Goal: Task Accomplishment & Management: Manage account settings

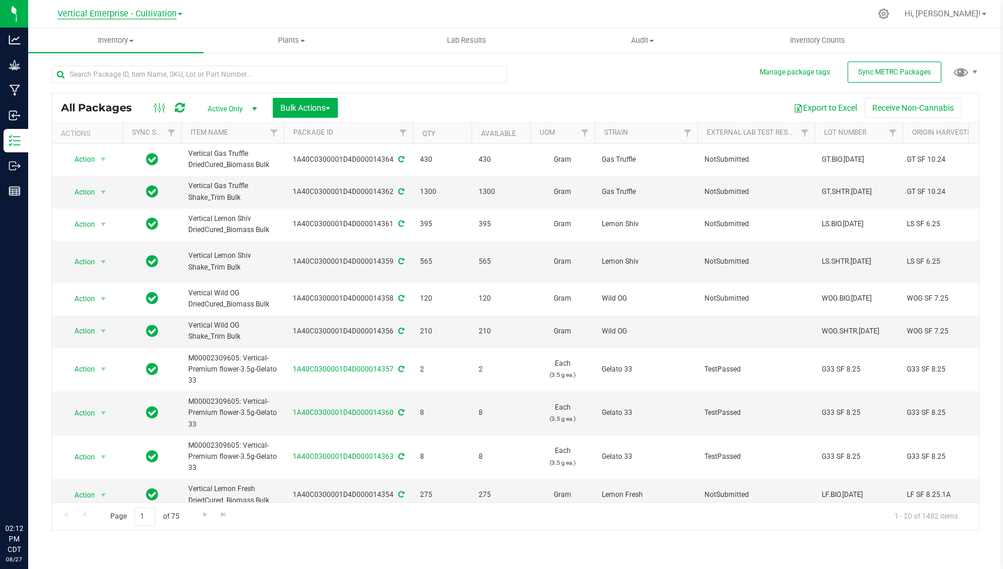
click at [113, 16] on span "Vertical Enterprise - Cultivation" at bounding box center [116, 14] width 119 height 11
click at [117, 53] on link "Vertical Enterprise - Manufacturing" at bounding box center [119, 57] width 171 height 16
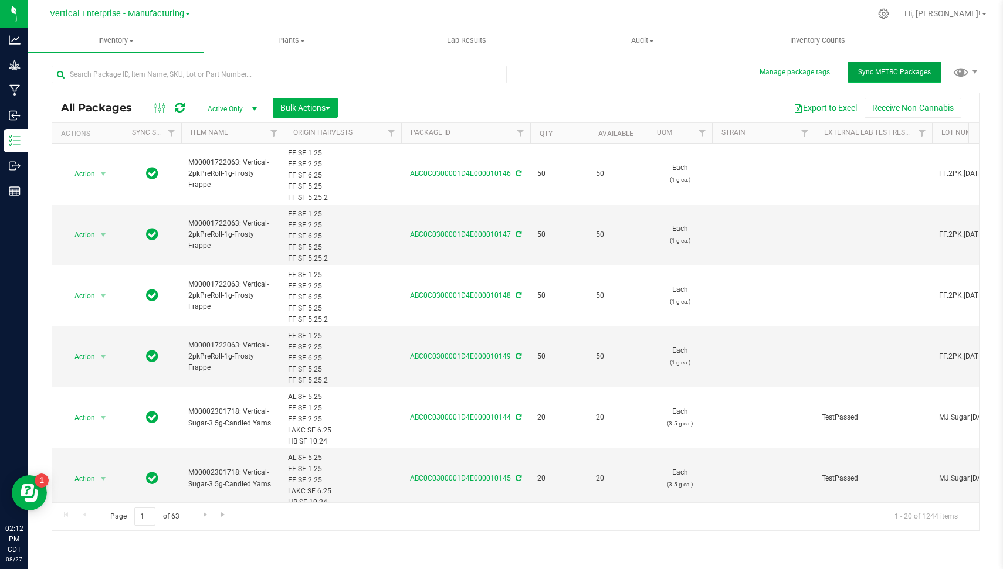
click at [881, 66] on button "Sync METRC Packages" at bounding box center [894, 72] width 94 height 21
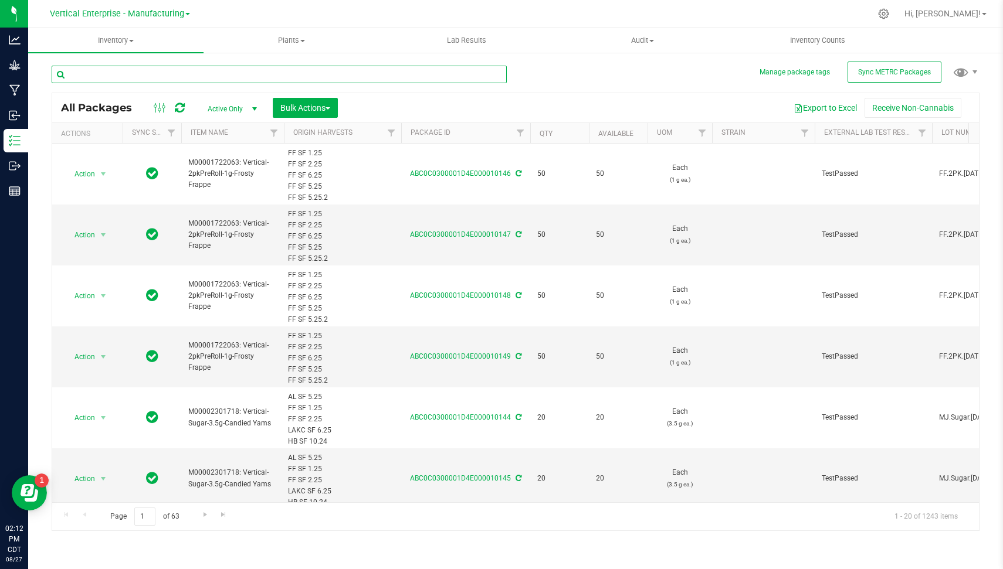
click at [333, 76] on input "text" at bounding box center [279, 75] width 455 height 18
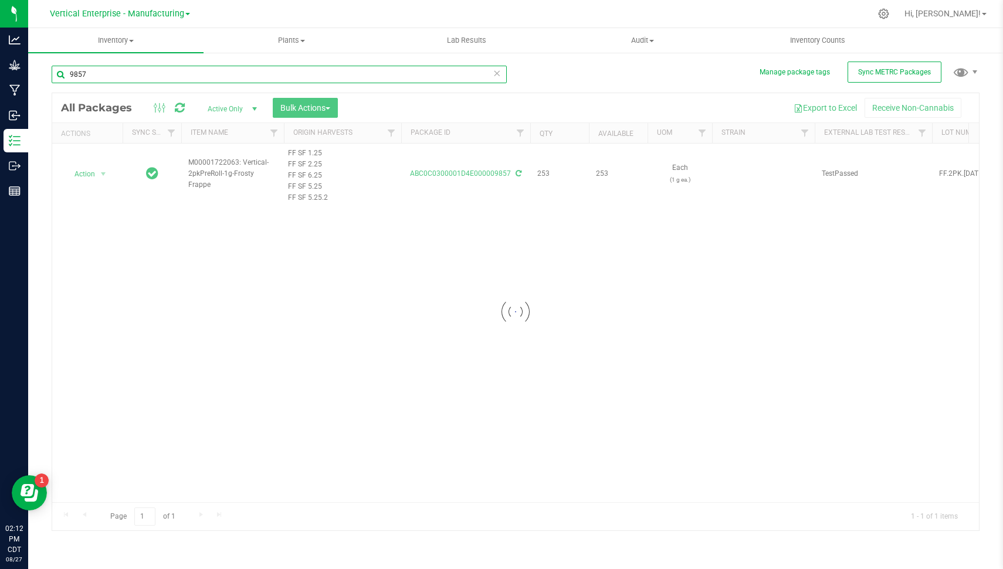
type input "9857"
click at [89, 173] on div at bounding box center [515, 311] width 927 height 437
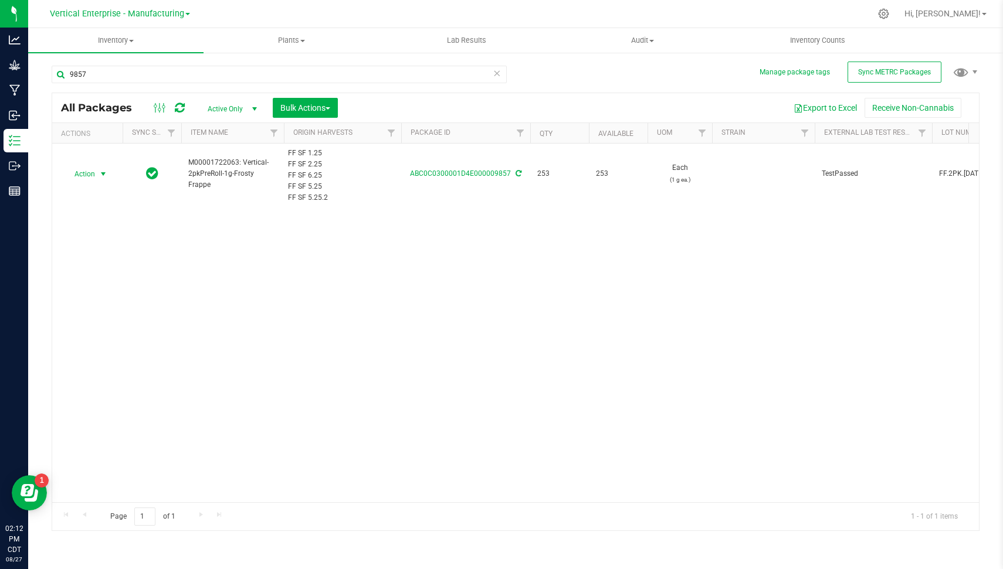
click at [89, 173] on span "Action" at bounding box center [80, 174] width 32 height 16
click at [106, 207] on li "Create package" at bounding box center [101, 210] width 73 height 18
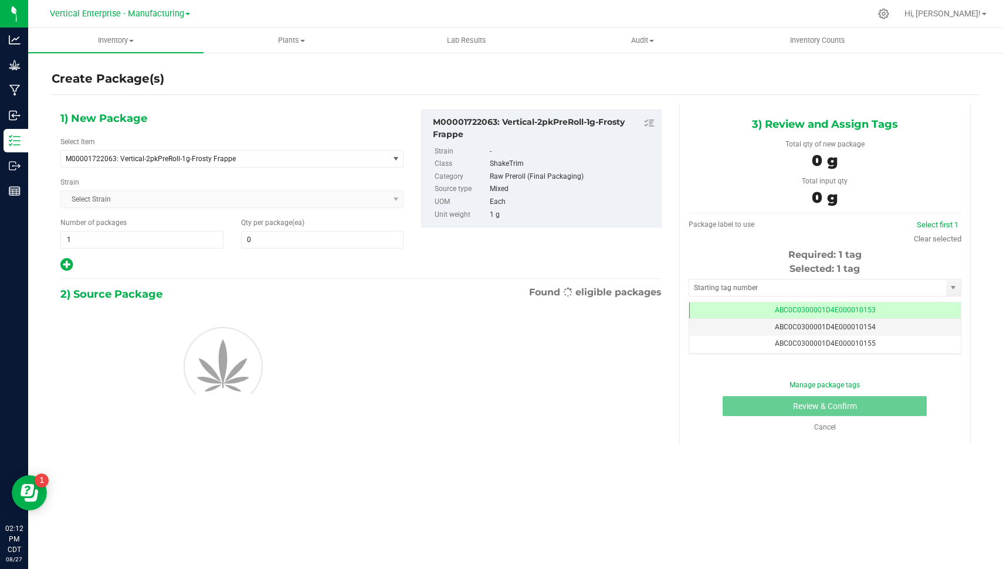
type input "0"
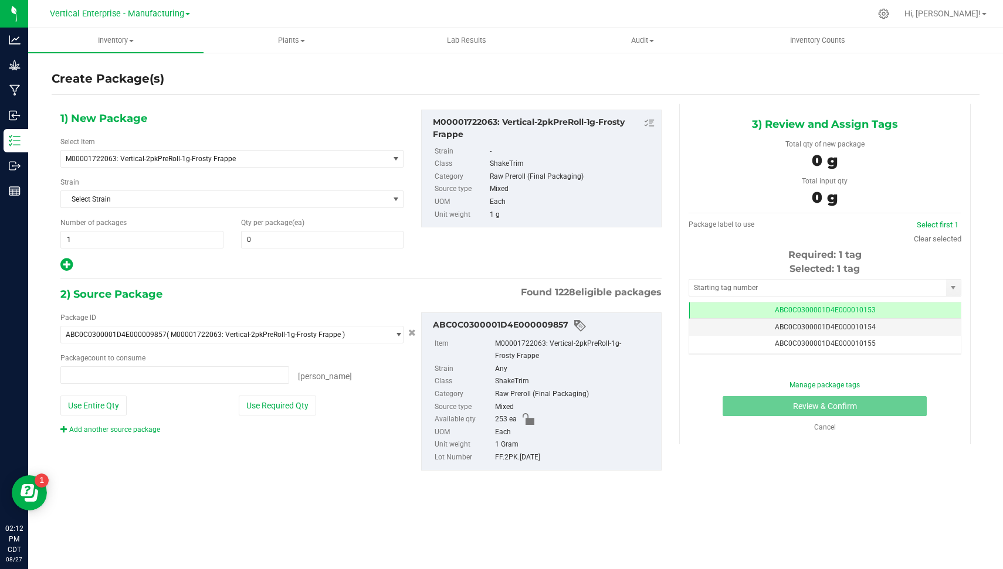
type input "0 ea"
click at [150, 248] on div "1) New Package Select Item M00001722063: Vertical-2pkPreRoll-1g-Frosty Frappe B…" at bounding box center [232, 191] width 361 height 163
click at [133, 231] on span "1 1" at bounding box center [141, 240] width 163 height 18
type input "2"
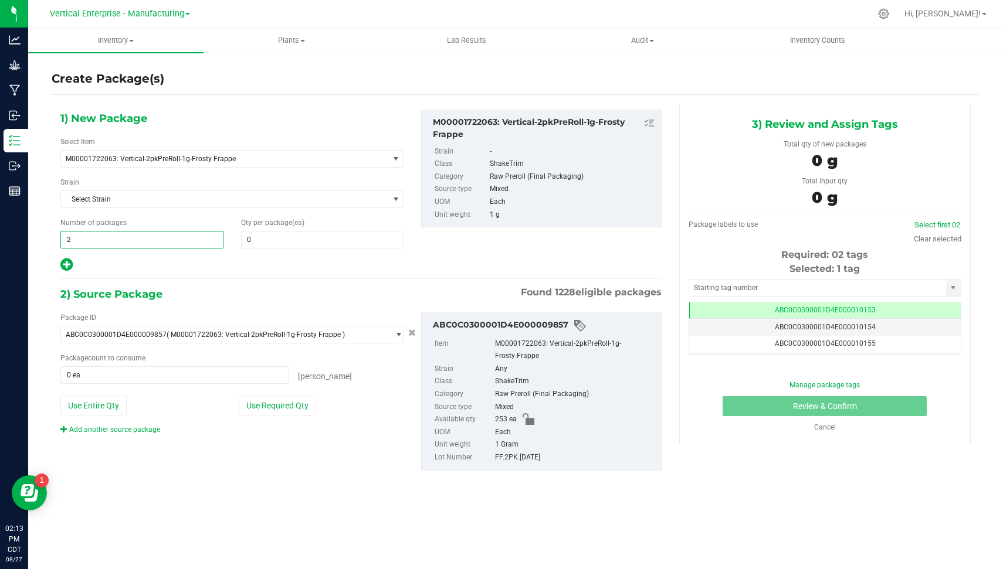
click at [284, 224] on span "Qty per package (ea)" at bounding box center [272, 223] width 63 height 8
click at [276, 237] on span at bounding box center [322, 240] width 163 height 18
type input "50"
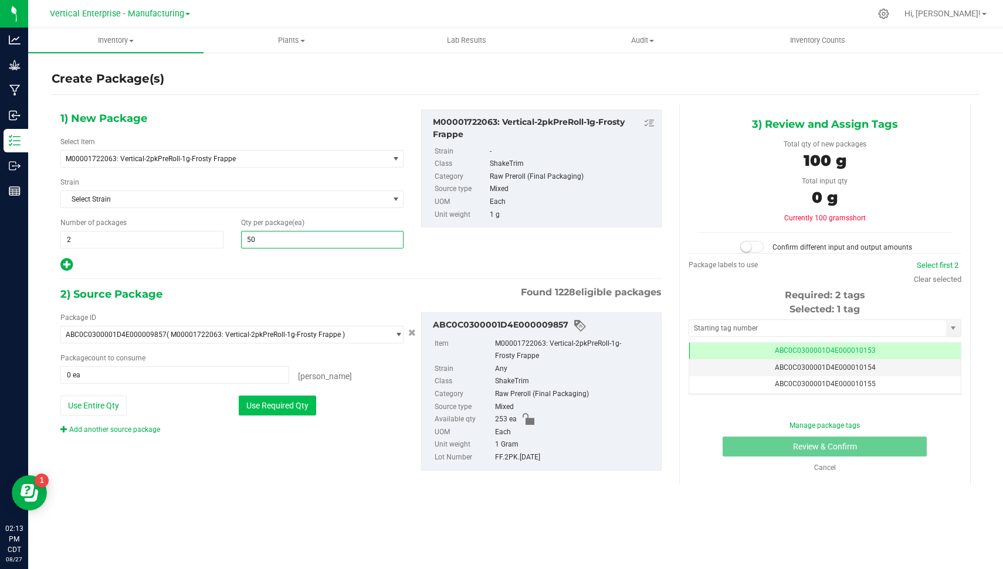
type input "50"
click at [255, 403] on button "Use Required Qty" at bounding box center [277, 406] width 77 height 20
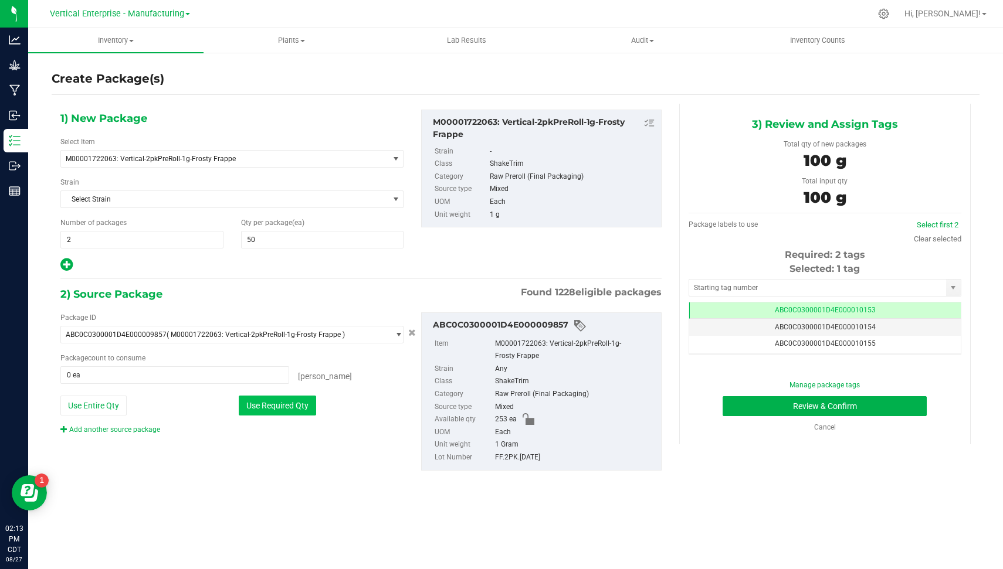
type input "100 ea"
click at [915, 332] on td "ABC0C0300001D4E000010154" at bounding box center [825, 327] width 272 height 17
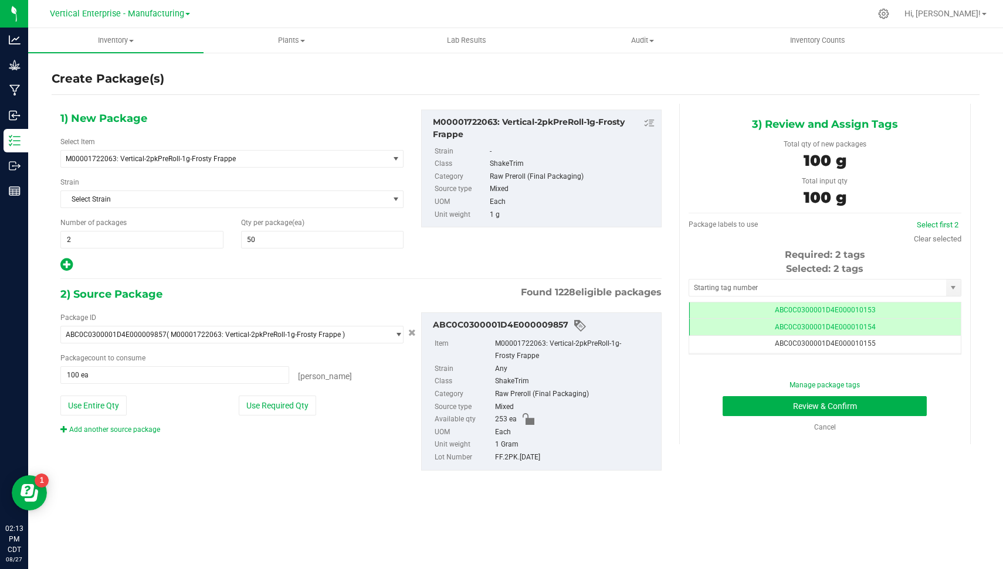
click at [895, 417] on div "Manage package tags Review & Confirm Cancel" at bounding box center [824, 406] width 255 height 53
click at [895, 411] on button "Review & Confirm" at bounding box center [824, 406] width 204 height 20
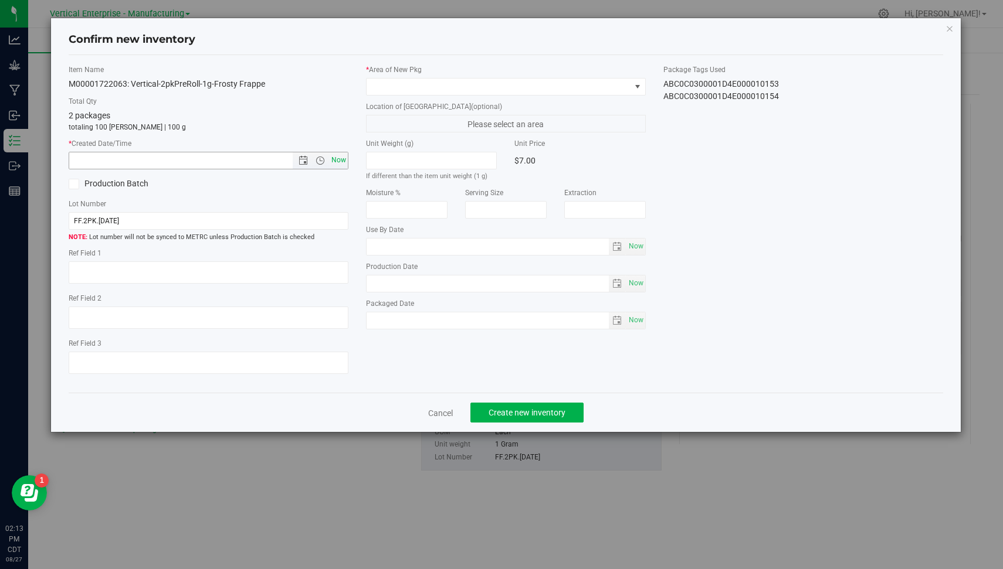
click at [334, 160] on span "Now" at bounding box center [339, 160] width 20 height 17
type input "[DATE] 2:13 PM"
click at [464, 94] on div "* Area of [GEOGRAPHIC_DATA] Location of [GEOGRAPHIC_DATA] (optional) Please sel…" at bounding box center [505, 200] width 297 height 271
click at [584, 85] on span at bounding box center [499, 87] width 264 height 16
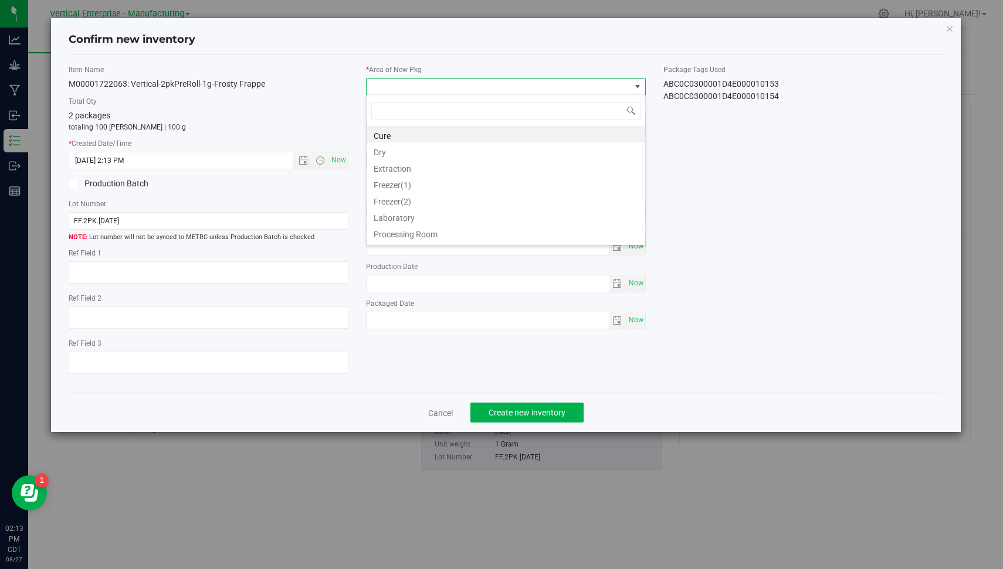
scroll to position [96, 0]
click at [610, 235] on li "Vault" at bounding box center [506, 236] width 279 height 16
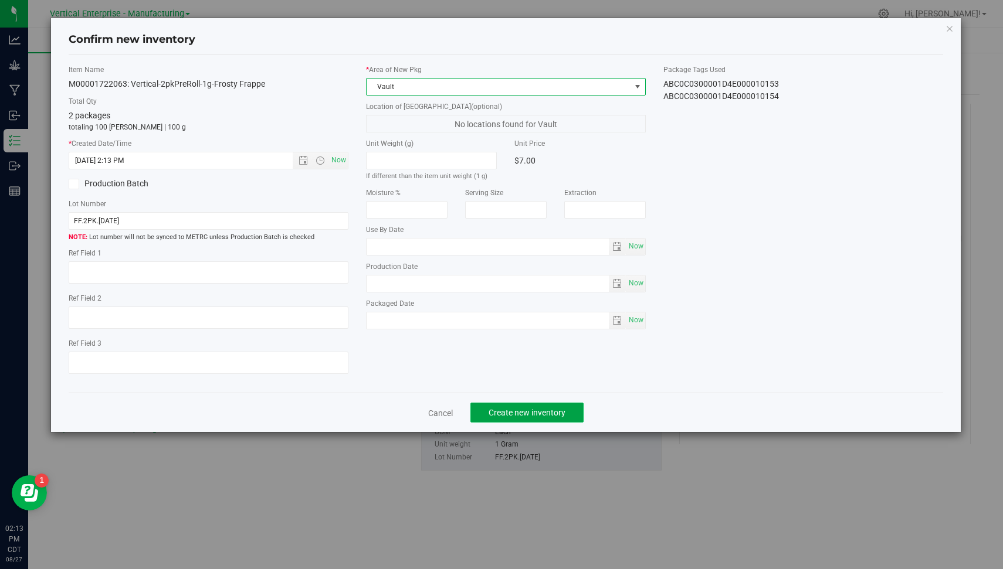
click at [521, 412] on span "Create new inventory" at bounding box center [526, 412] width 77 height 9
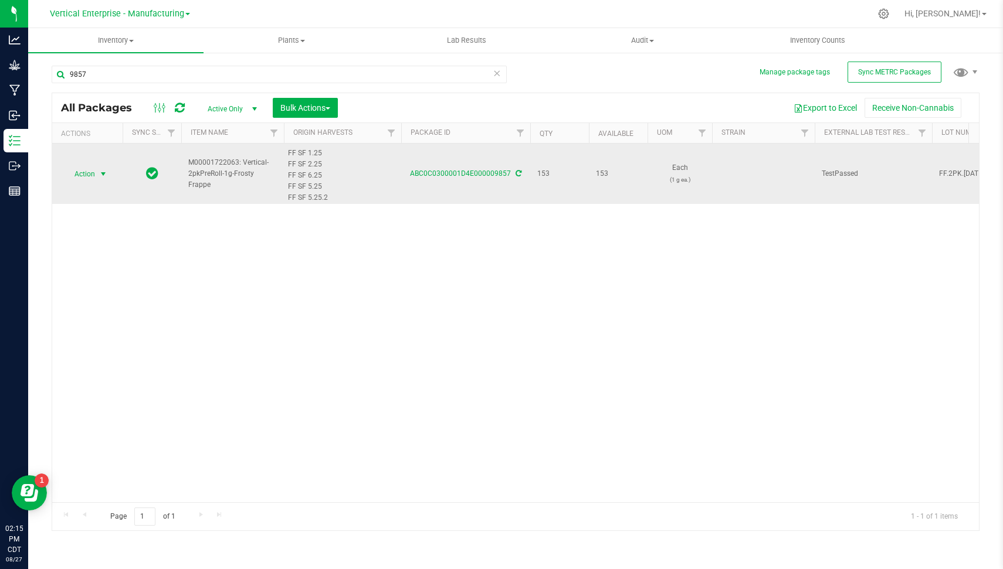
click at [80, 171] on span "Action" at bounding box center [80, 174] width 32 height 16
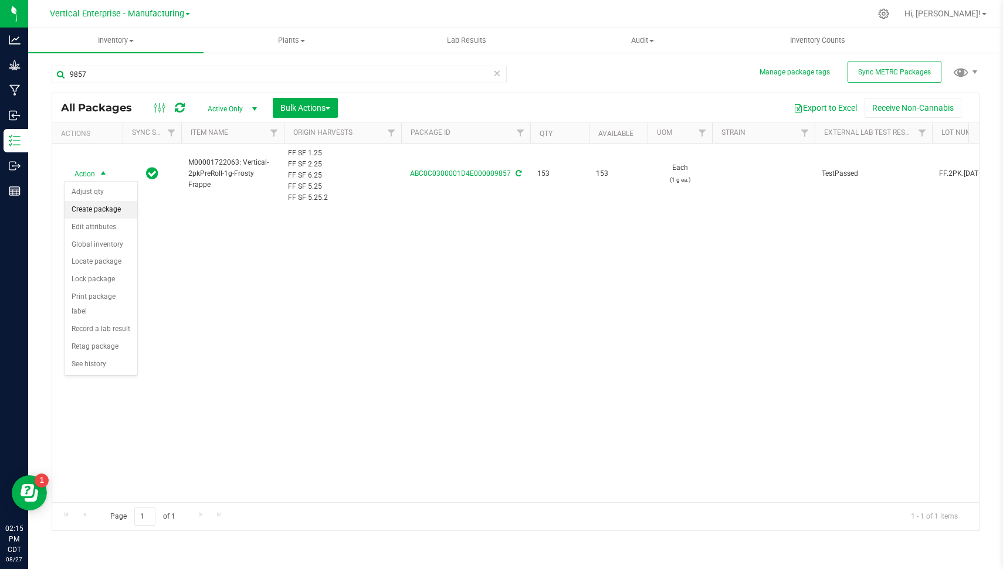
click at [94, 205] on li "Create package" at bounding box center [101, 210] width 73 height 18
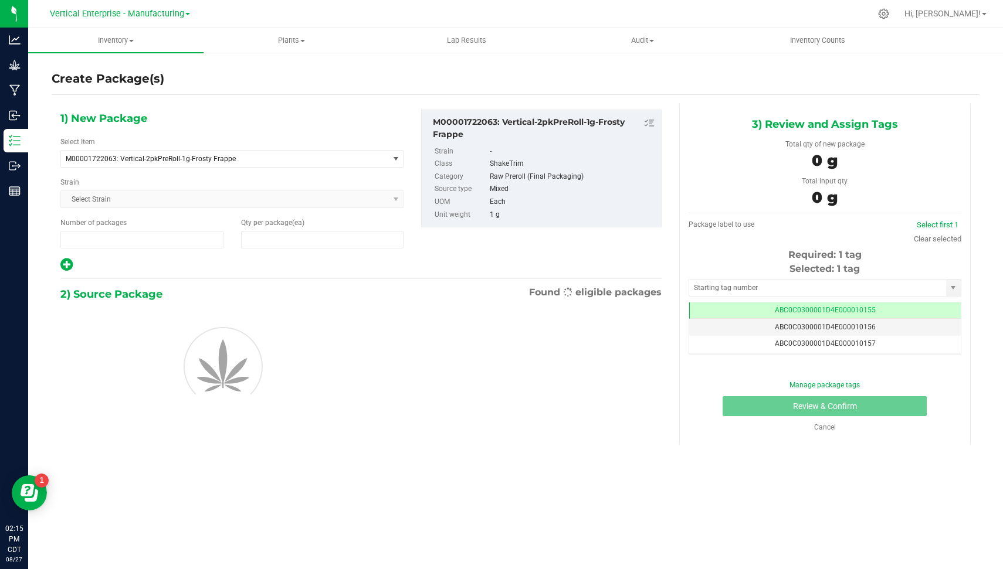
type input "1"
type input "0"
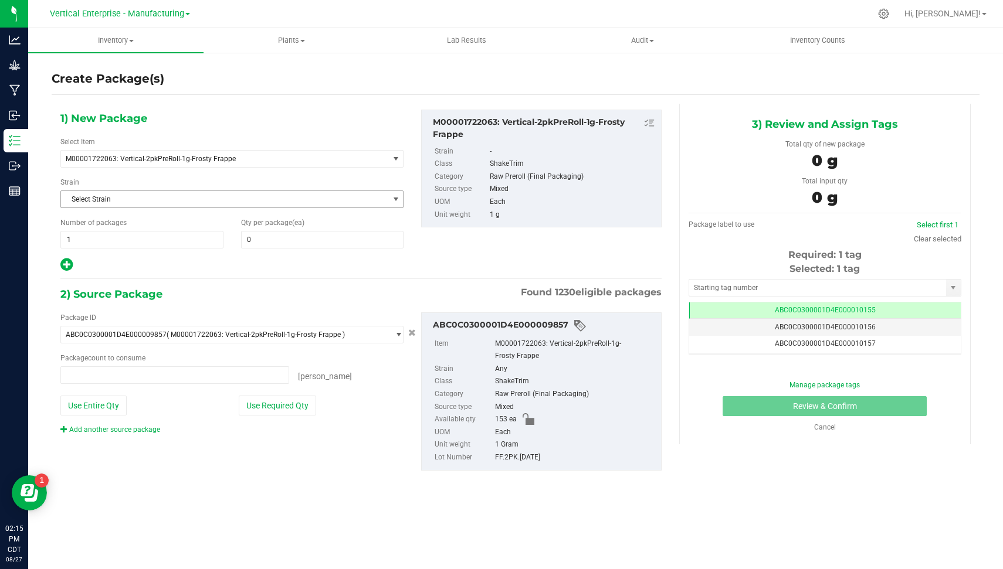
type input "0 ea"
click at [97, 242] on span "1 1" at bounding box center [141, 240] width 163 height 18
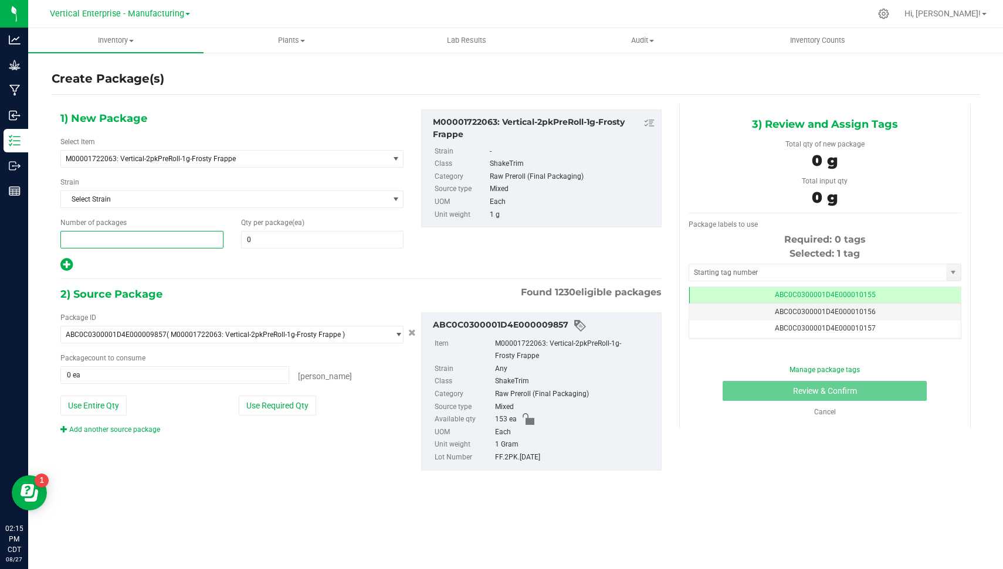
type input "2"
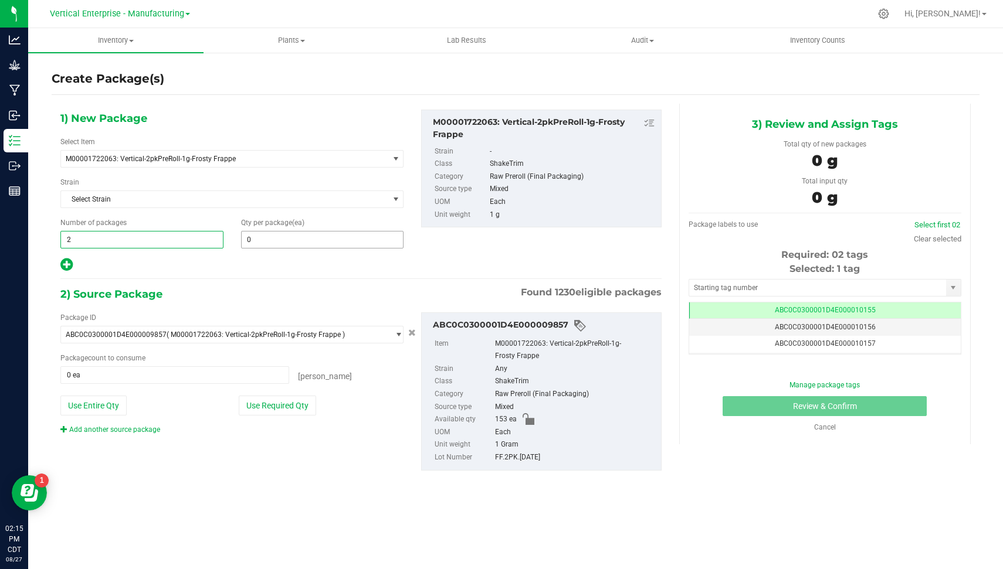
type input "2"
click at [249, 246] on span "0 0" at bounding box center [322, 240] width 163 height 18
click at [259, 246] on span "0 0" at bounding box center [322, 240] width 163 height 18
click at [272, 246] on span "0 0" at bounding box center [322, 240] width 163 height 18
click at [270, 243] on span at bounding box center [322, 240] width 163 height 18
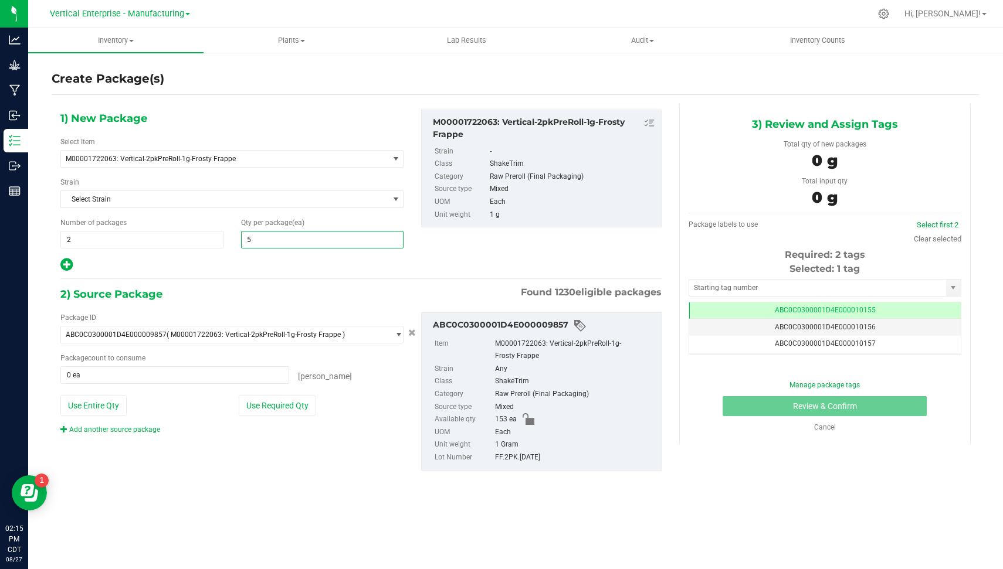
type input "50"
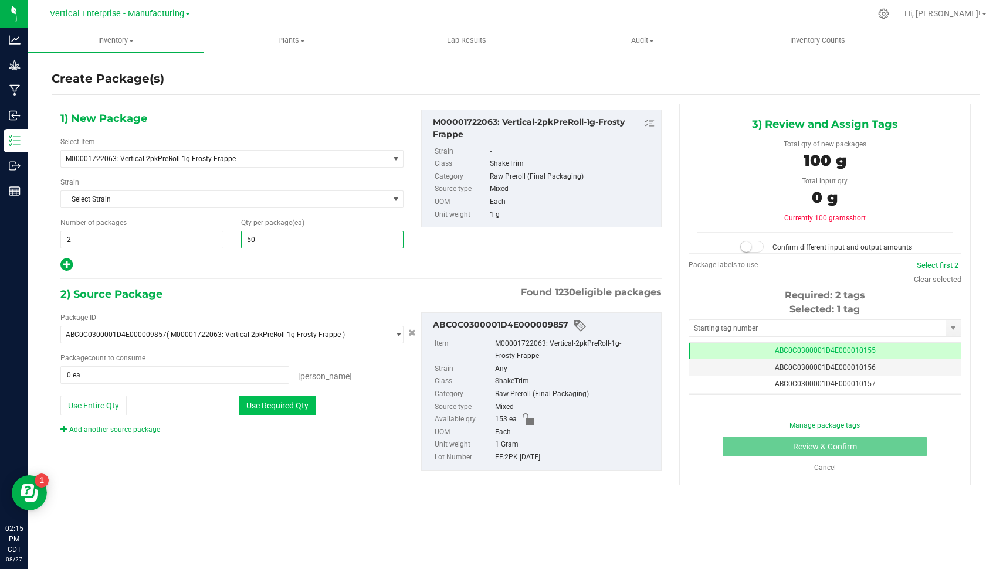
type input "50"
click at [254, 401] on button "Use Required Qty" at bounding box center [277, 406] width 77 height 20
type input "100 ea"
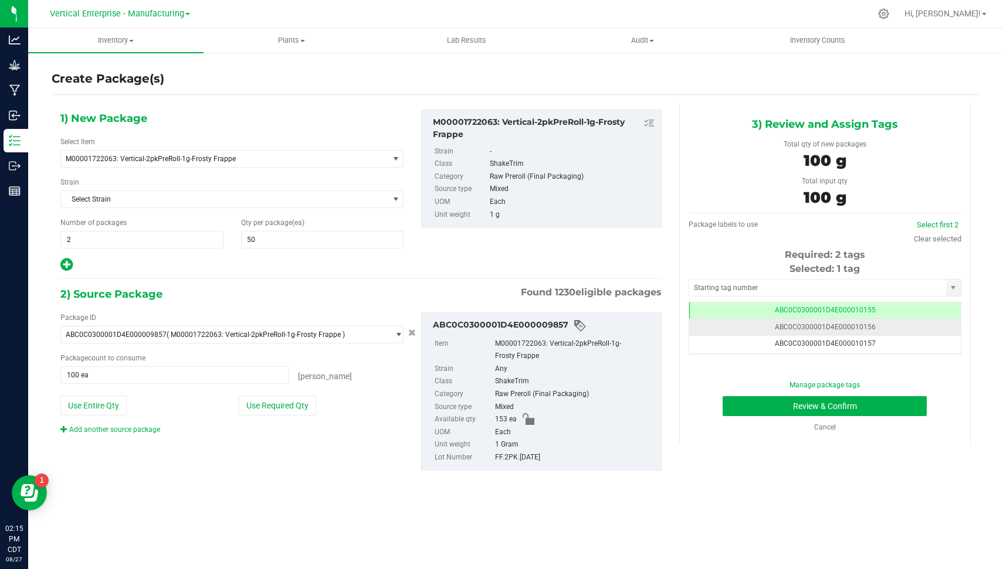
click at [895, 320] on td "ABC0C0300001D4E000010156" at bounding box center [825, 327] width 272 height 17
click at [907, 426] on div "Cancel" at bounding box center [824, 427] width 255 height 11
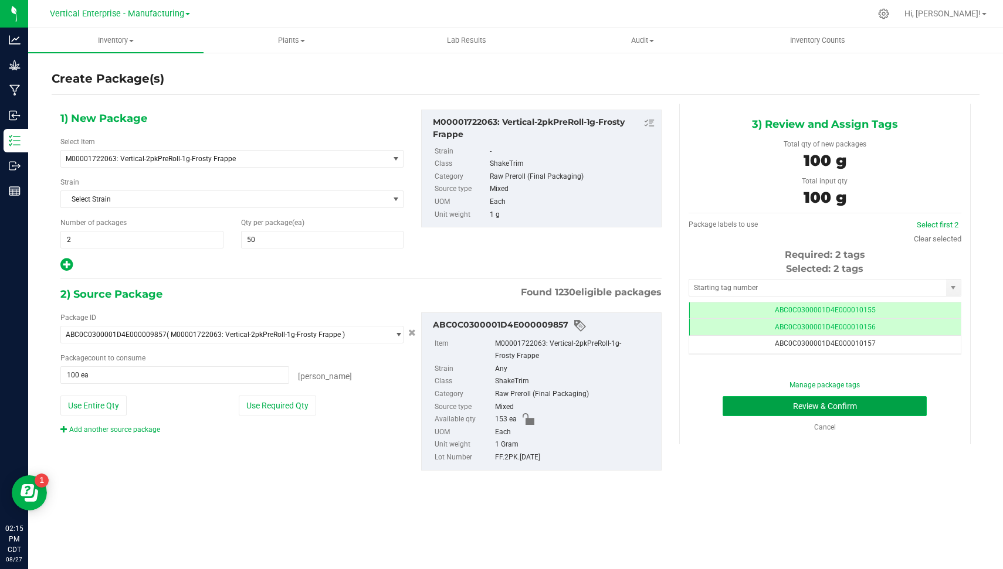
click at [897, 413] on button "Review & Confirm" at bounding box center [824, 406] width 204 height 20
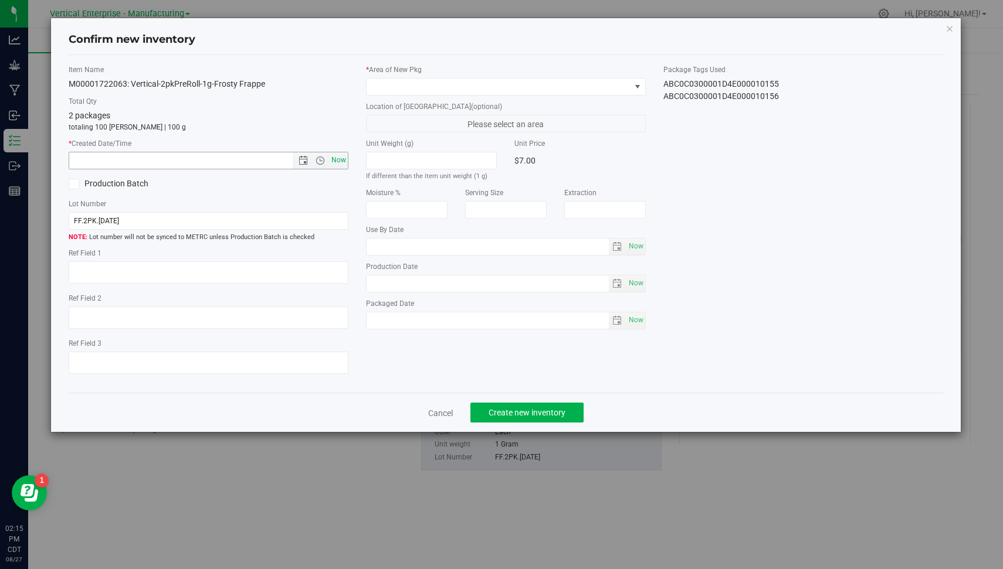
click at [342, 167] on span "Now" at bounding box center [339, 160] width 20 height 17
type input "[DATE] 2:15 PM"
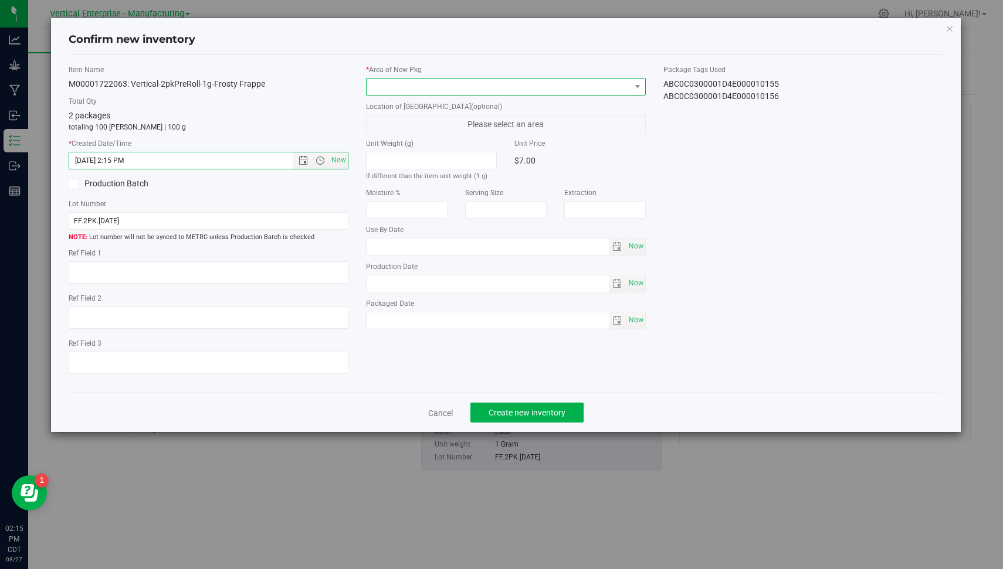
click at [452, 90] on span at bounding box center [499, 87] width 264 height 16
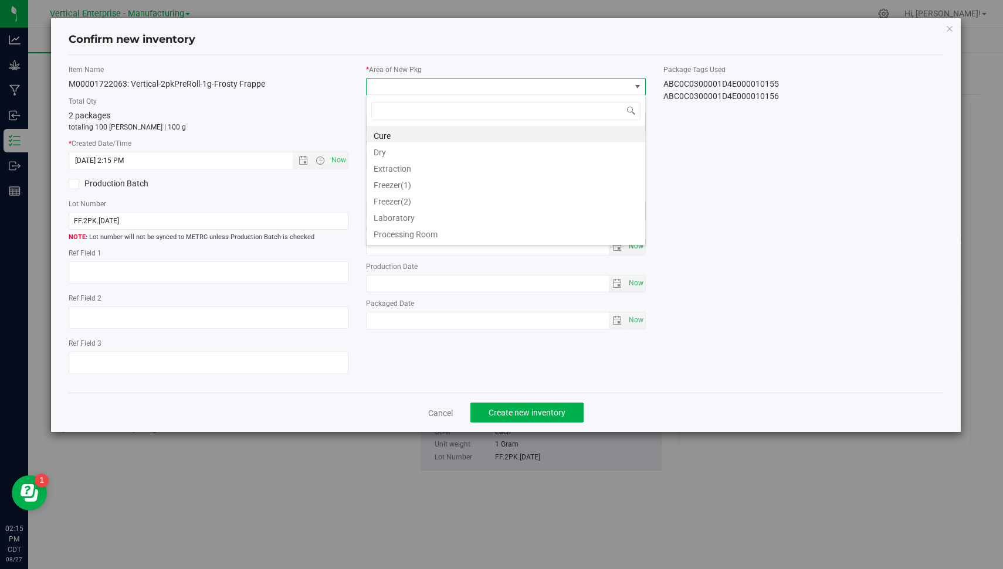
scroll to position [96, 0]
click at [574, 232] on li "Vault" at bounding box center [506, 236] width 279 height 16
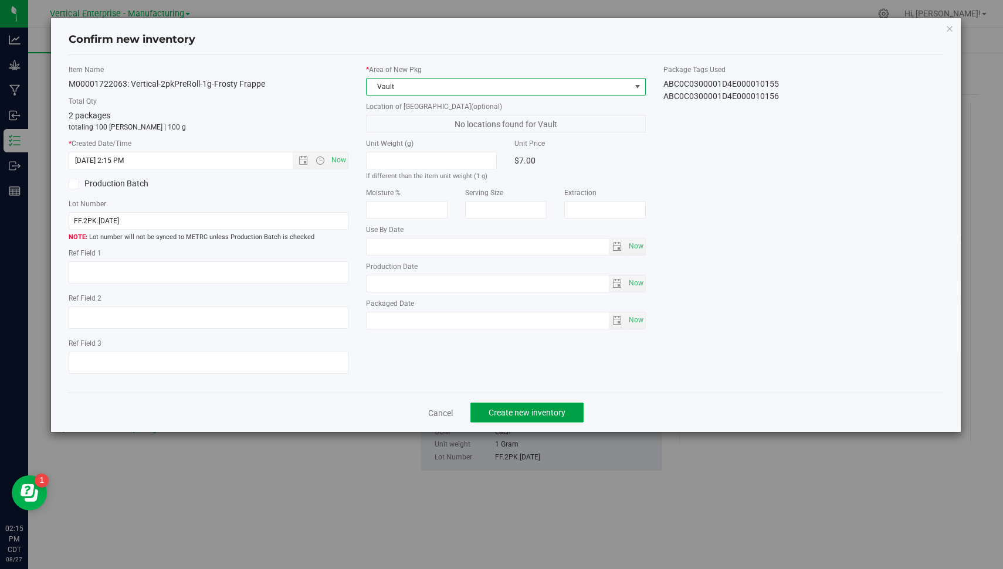
click at [523, 417] on button "Create new inventory" at bounding box center [526, 413] width 113 height 20
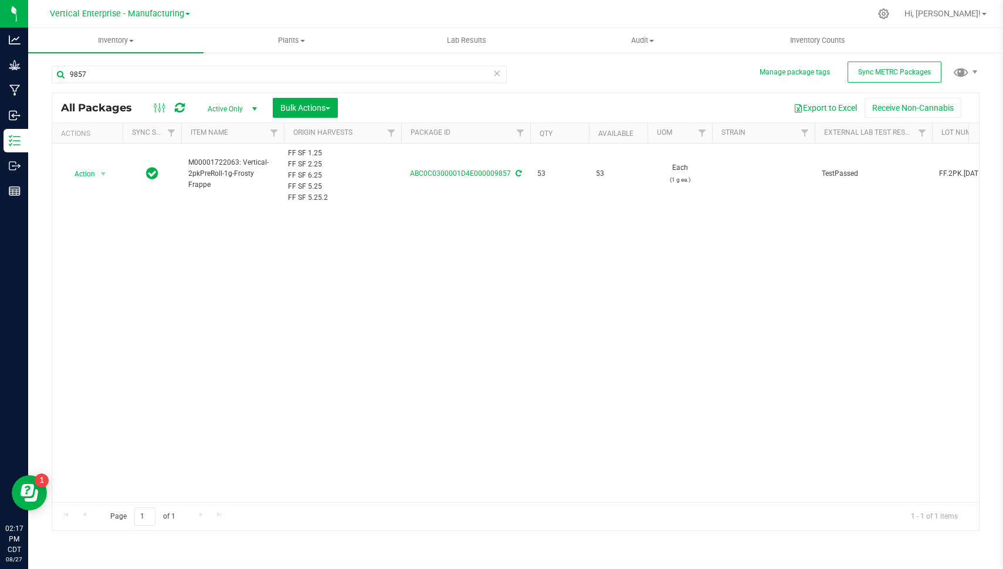
click at [497, 69] on icon at bounding box center [497, 73] width 8 height 14
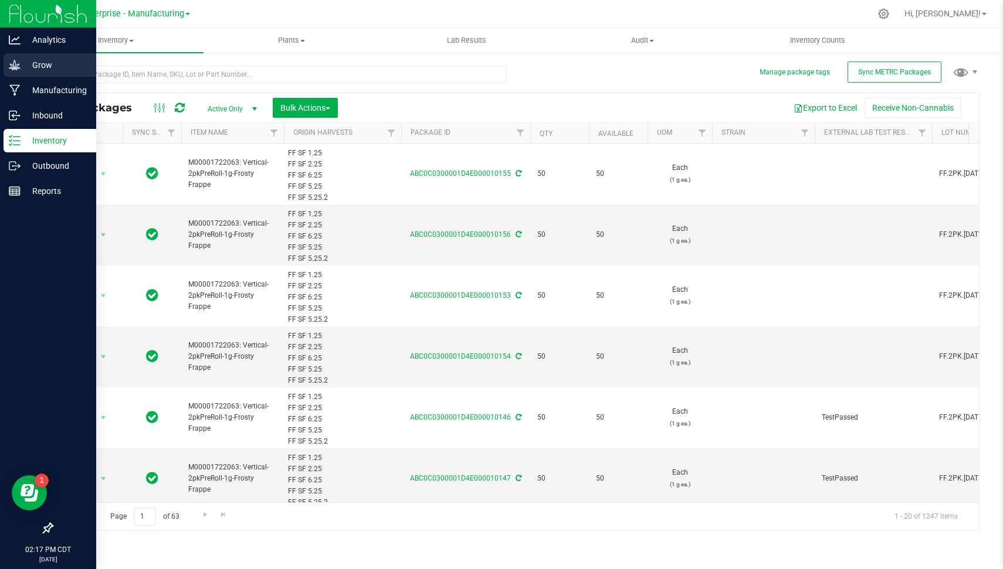
click at [26, 62] on p "Grow" at bounding box center [56, 65] width 70 height 14
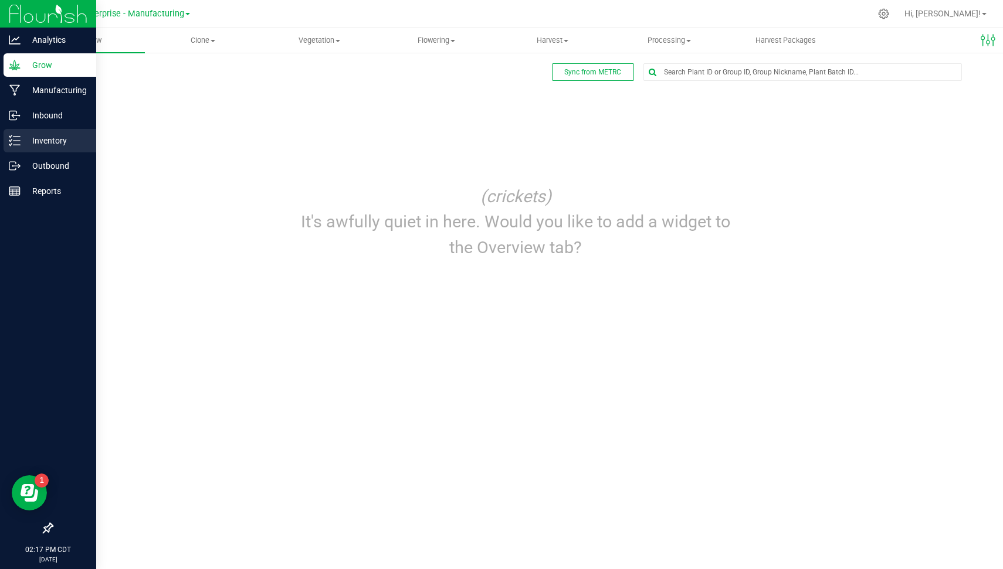
click at [59, 129] on div "Inventory" at bounding box center [50, 140] width 93 height 23
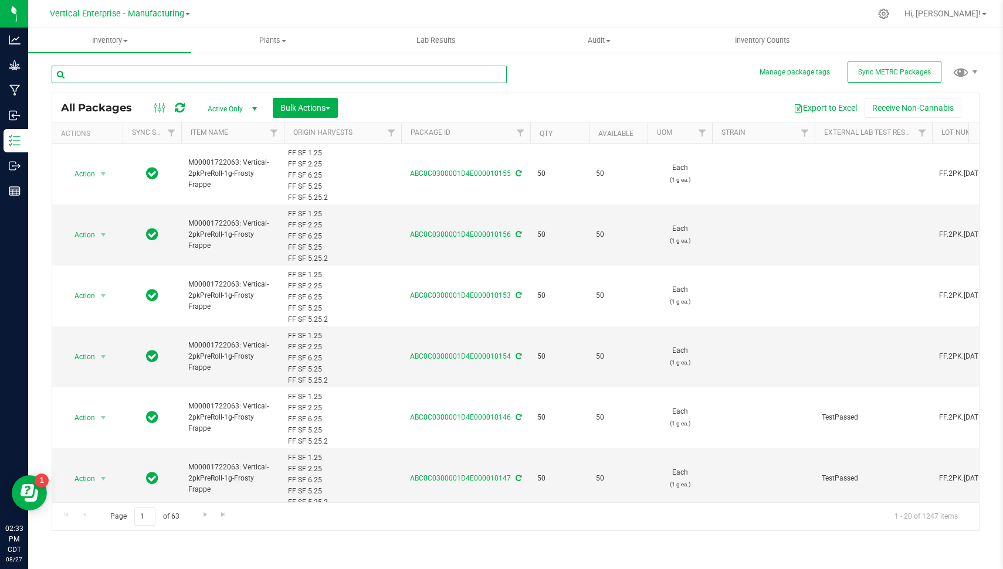
click at [417, 71] on input "text" at bounding box center [279, 75] width 455 height 18
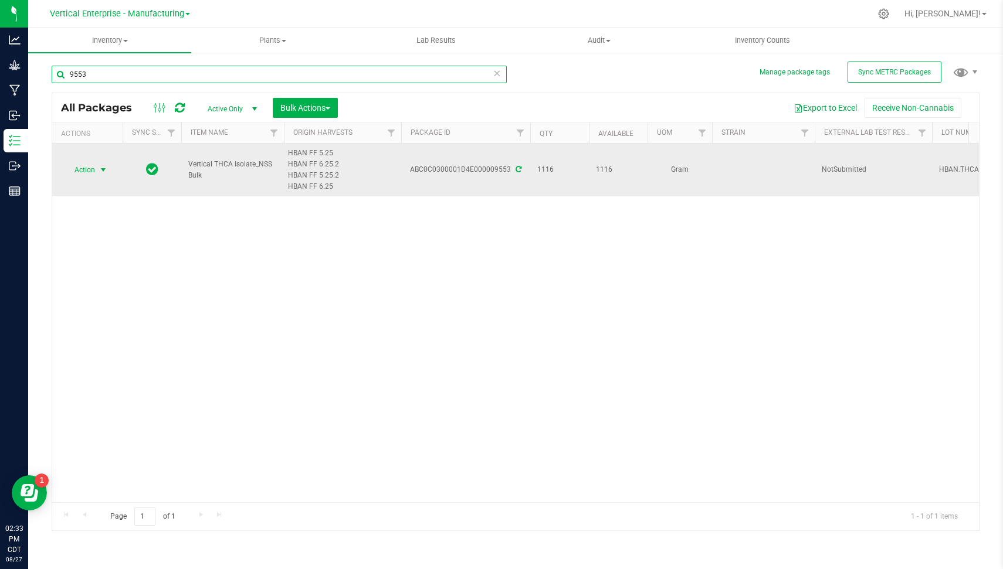
type input "9553"
click at [88, 167] on span "Action" at bounding box center [80, 170] width 32 height 16
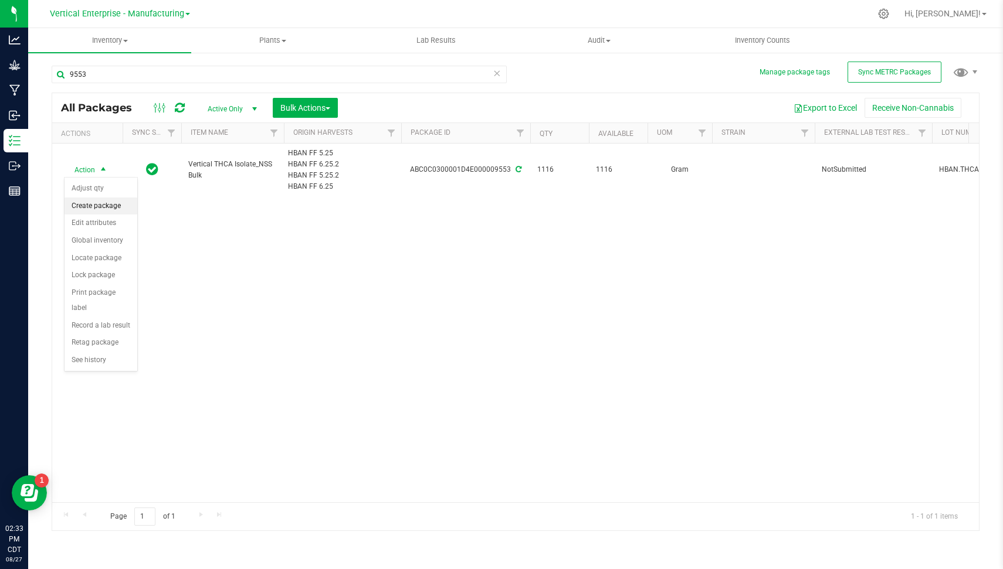
click at [112, 202] on li "Create package" at bounding box center [101, 207] width 73 height 18
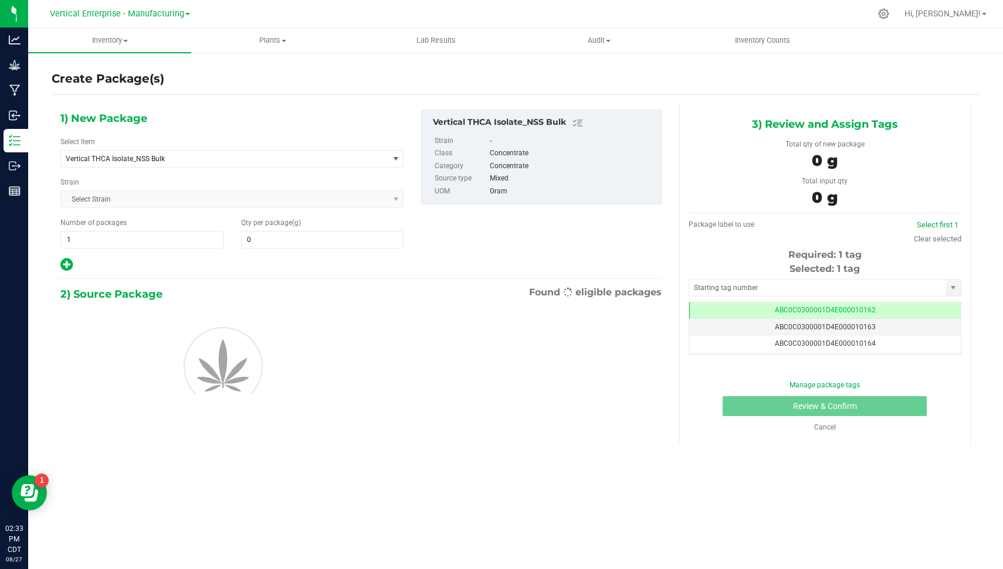
type input "0.0000"
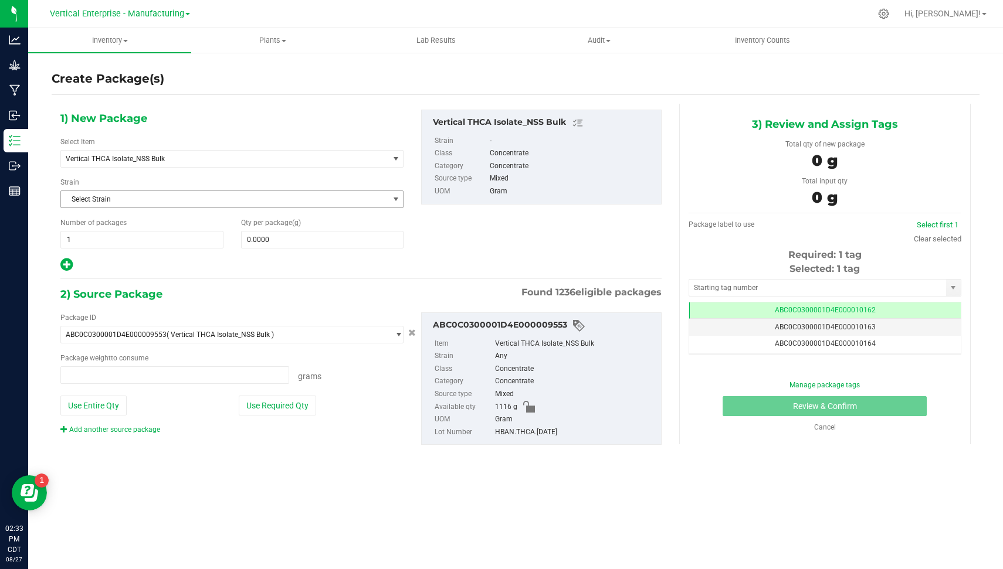
type input "0.0000 g"
click at [286, 238] on span at bounding box center [322, 240] width 163 height 18
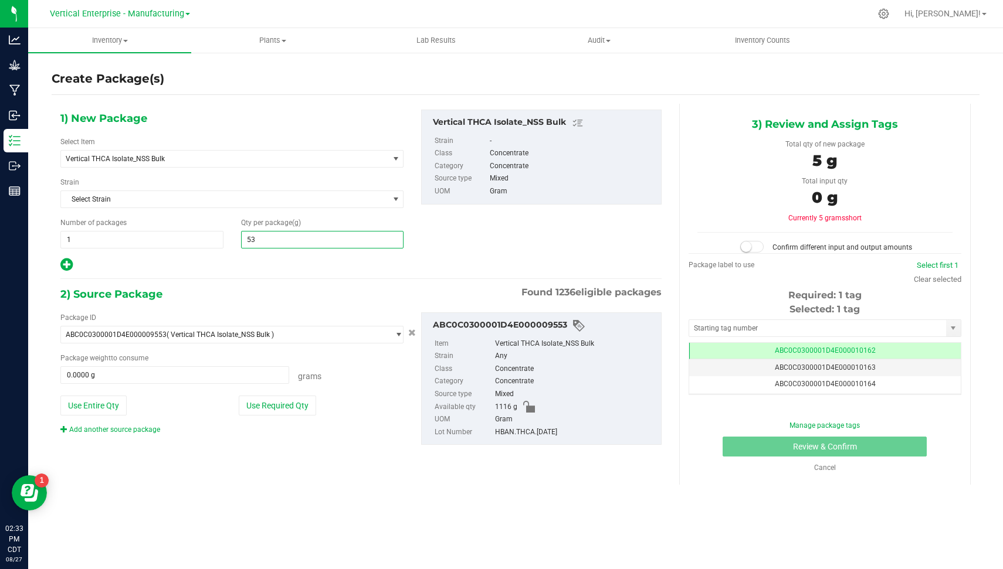
type input "530"
type input "530.0000"
click at [296, 397] on button "Use Required Qty" at bounding box center [277, 406] width 77 height 20
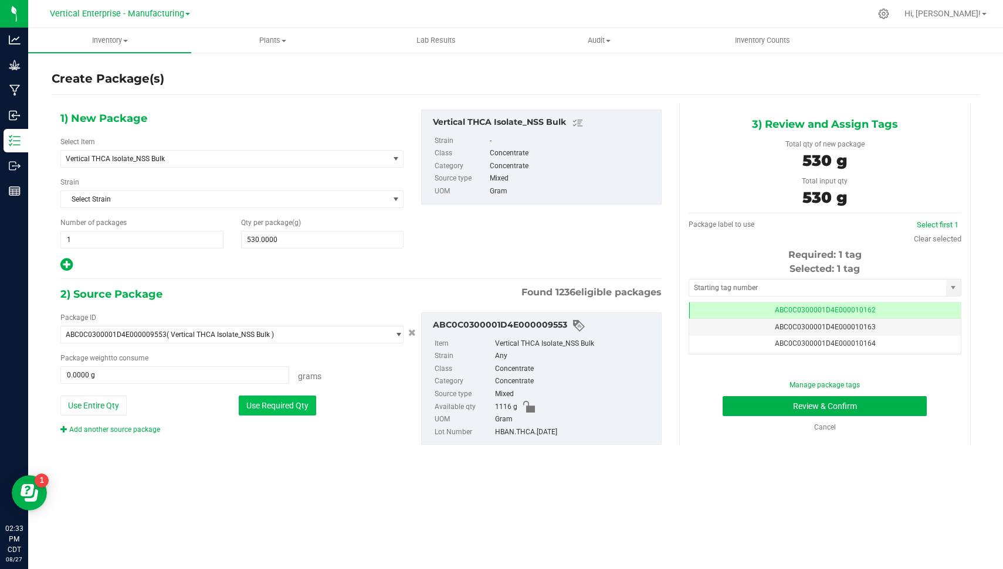
type input "530.0000 g"
click at [896, 402] on button "Review & Confirm" at bounding box center [824, 406] width 204 height 20
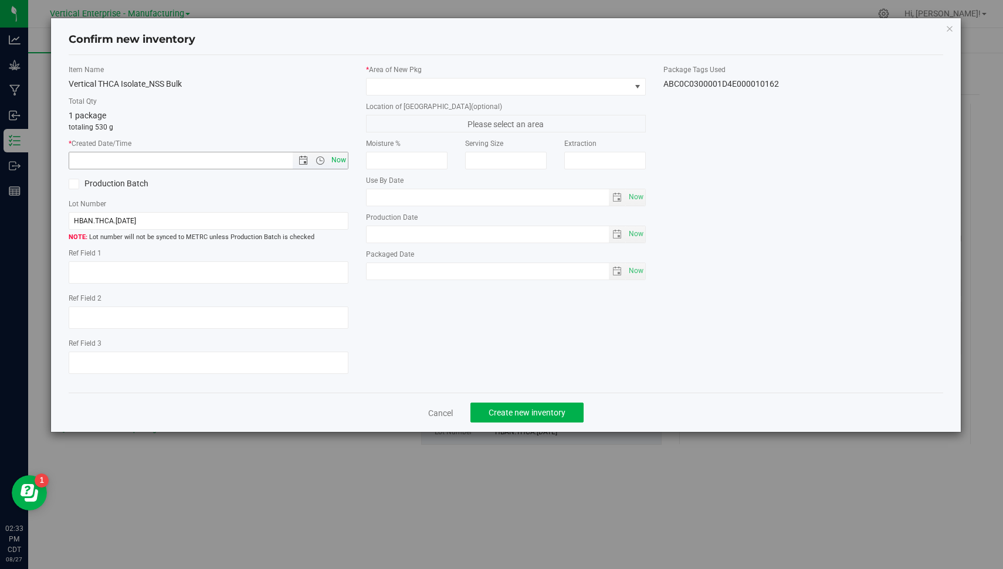
click at [345, 162] on span "Now" at bounding box center [339, 160] width 20 height 17
type input "[DATE] 2:33 PM"
click at [122, 185] on label "Production Batch" at bounding box center [134, 184] width 131 height 12
click at [0, 0] on input "Production Batch" at bounding box center [0, 0] width 0 height 0
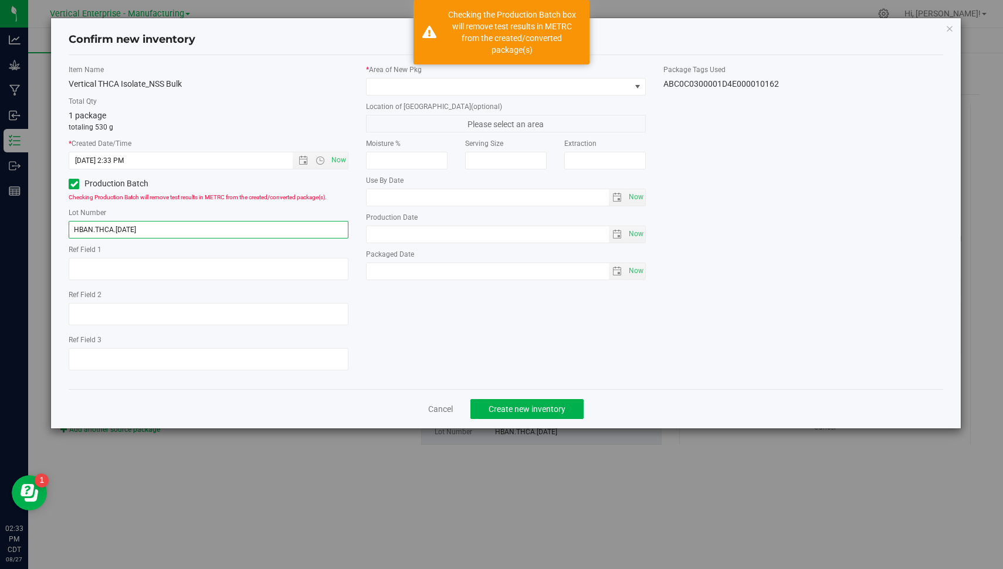
click at [129, 229] on input "HBAN.THCA.[DATE]" at bounding box center [209, 230] width 280 height 18
type input "HBAN.THCA.[DATE]"
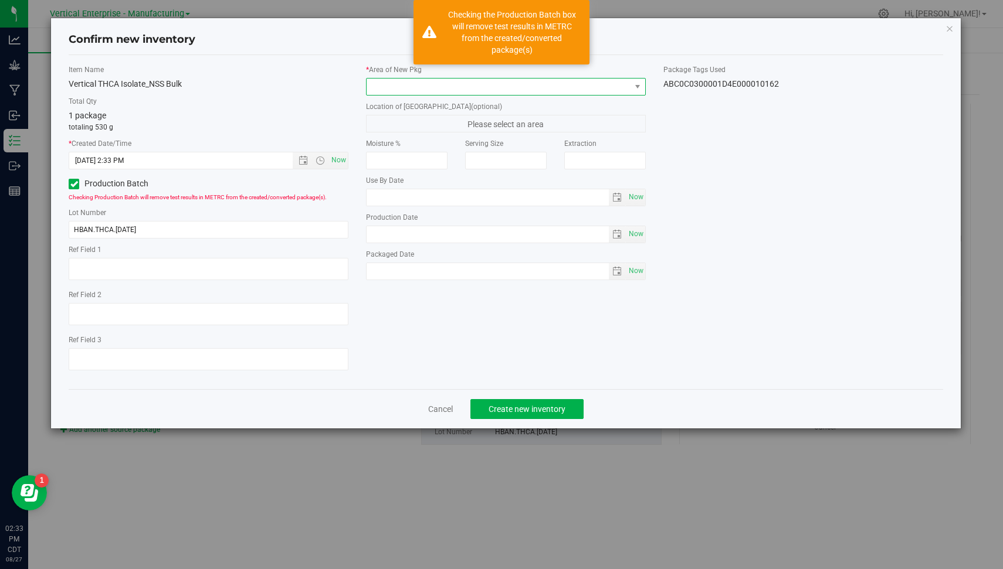
click at [478, 90] on span at bounding box center [499, 87] width 264 height 16
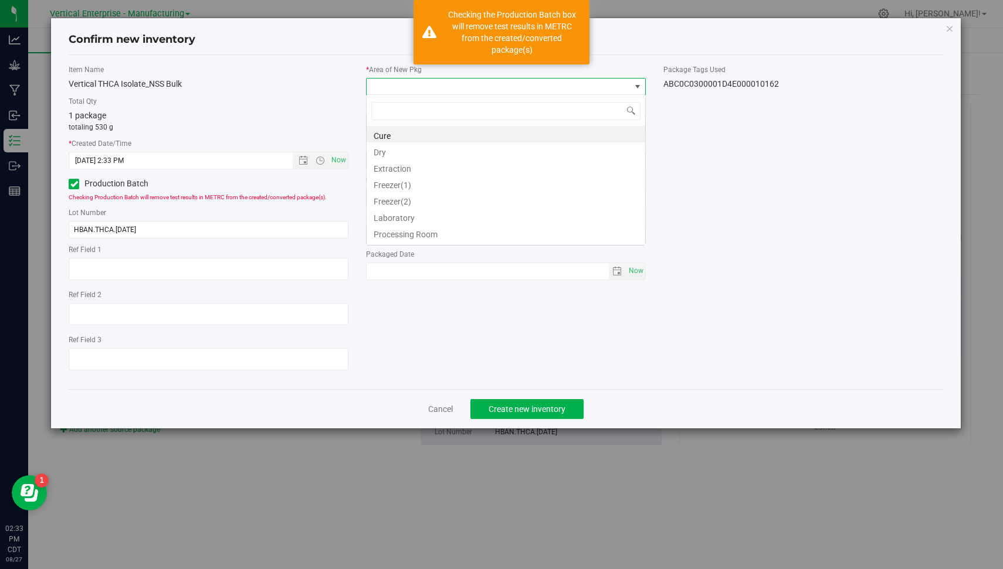
scroll to position [17, 280]
click at [464, 166] on li "Extraction" at bounding box center [506, 167] width 279 height 16
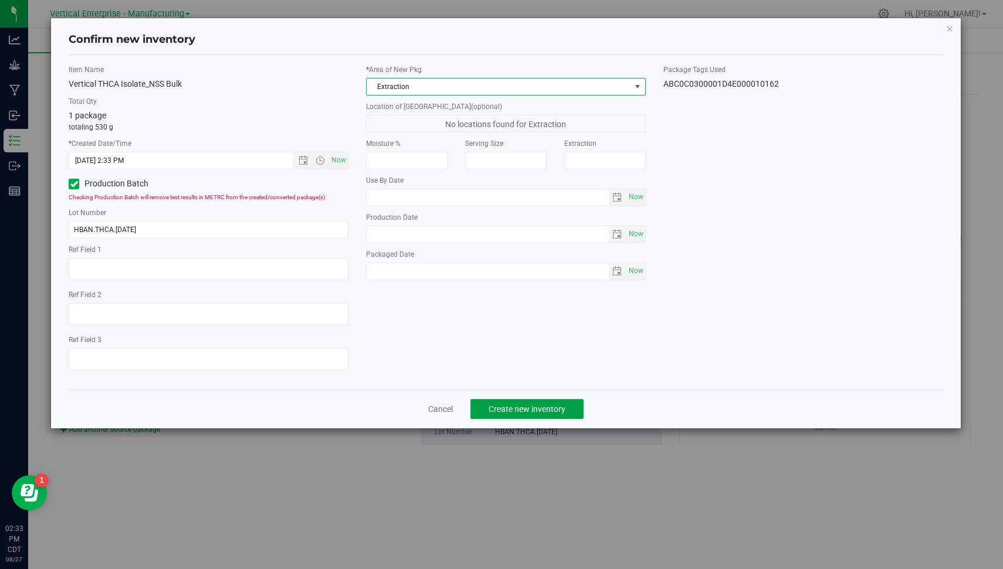
click at [516, 409] on span "Create new inventory" at bounding box center [526, 409] width 77 height 9
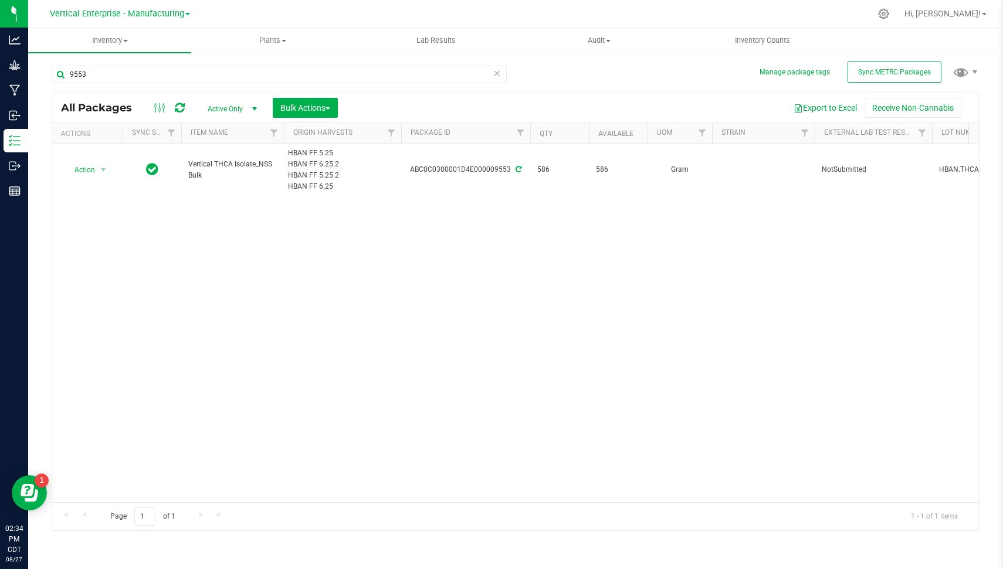
click at [256, 242] on div "Action Action Adjust qty Create package Edit attributes Global inventory Locate…" at bounding box center [515, 323] width 927 height 359
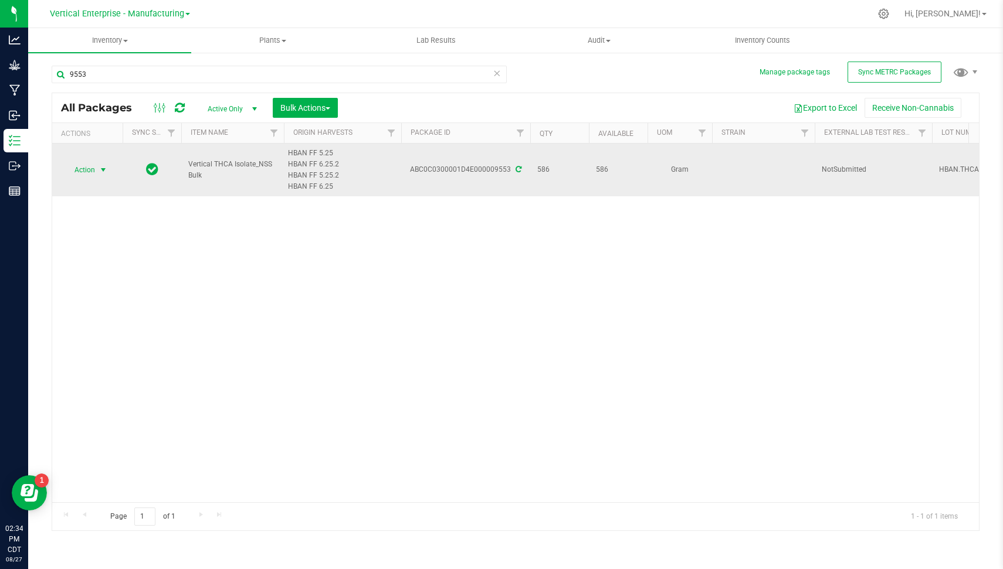
click at [100, 163] on span "select" at bounding box center [103, 170] width 15 height 16
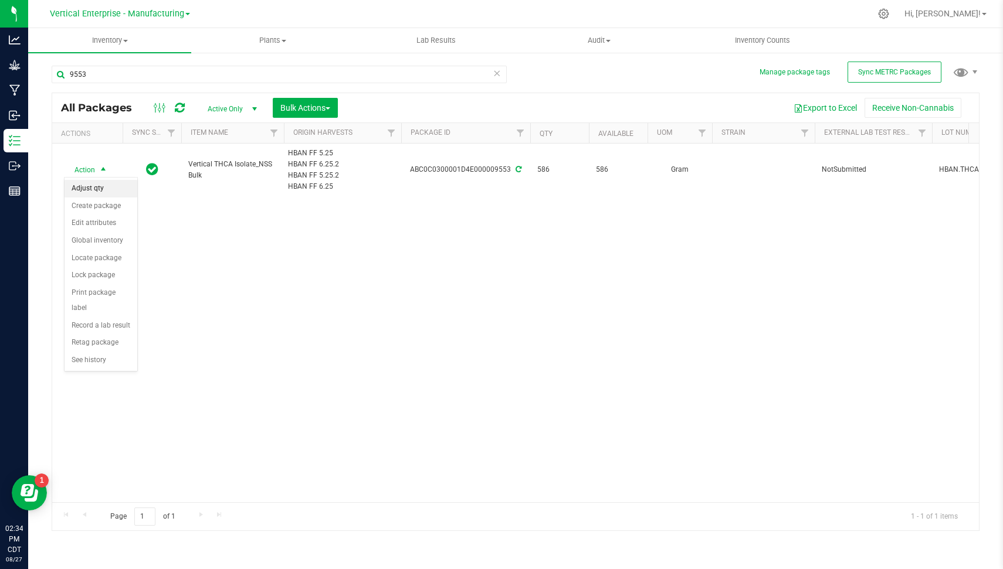
click at [104, 181] on li "Adjust qty" at bounding box center [101, 189] width 73 height 18
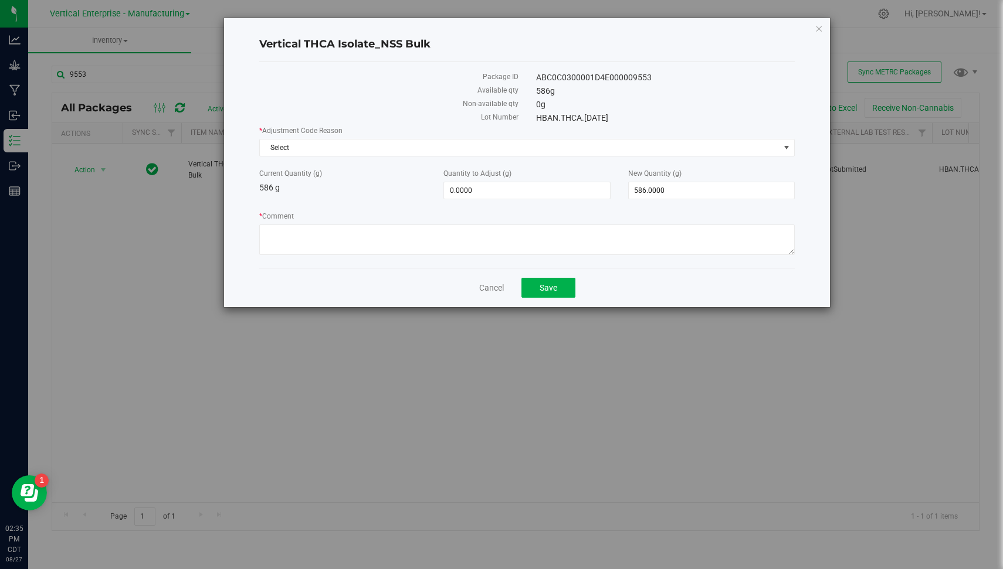
click at [480, 182] on span "0.0000 0" at bounding box center [526, 191] width 167 height 18
click at [479, 190] on span "0.0000 0" at bounding box center [526, 191] width 167 height 18
type input "0"
type input "-"
type input "-120"
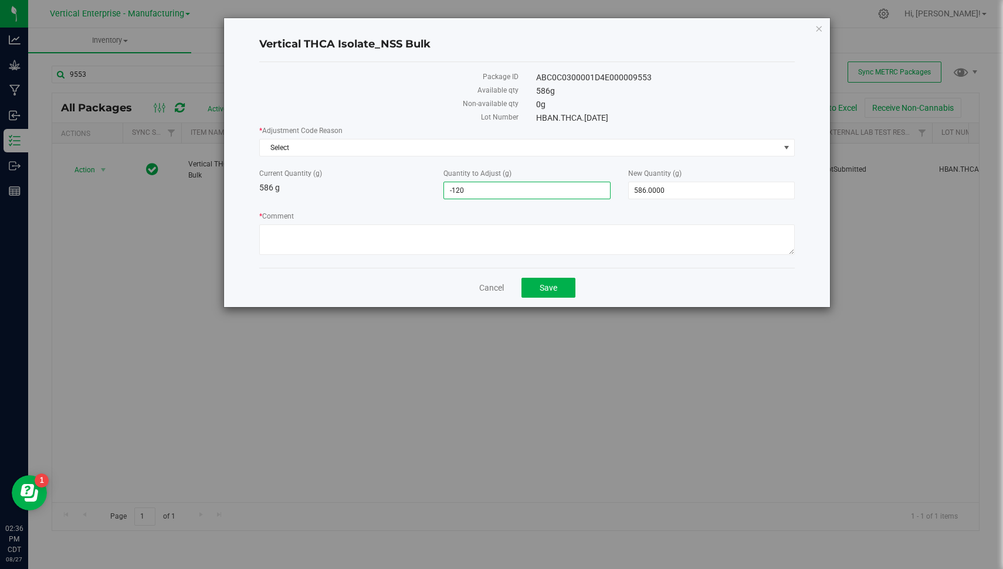
type input "-120.0000"
type input "466.0000"
click at [390, 195] on div "Current Quantity (g) 586 g Quantity to Adjust (g) -120.0000 -120 New Quantity (…" at bounding box center [526, 183] width 553 height 31
click at [480, 192] on span "-120.0000 -120" at bounding box center [526, 191] width 167 height 18
type input "-140"
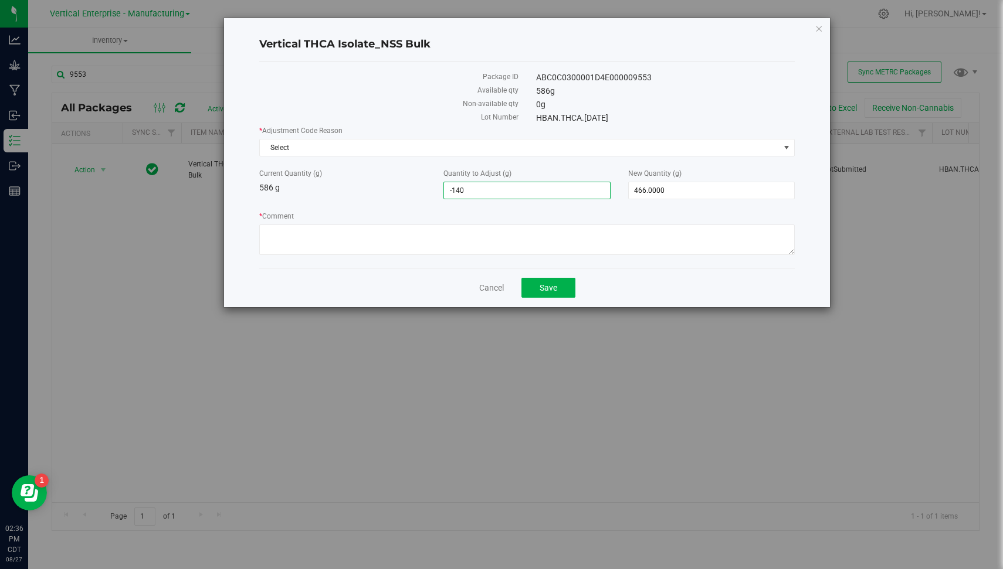
type input "-140.0000"
type input "446.0000"
click at [408, 196] on div "Current Quantity (g) 586 g Quantity to Adjust (g) -140.0000 -140 New Quantity (…" at bounding box center [526, 183] width 553 height 31
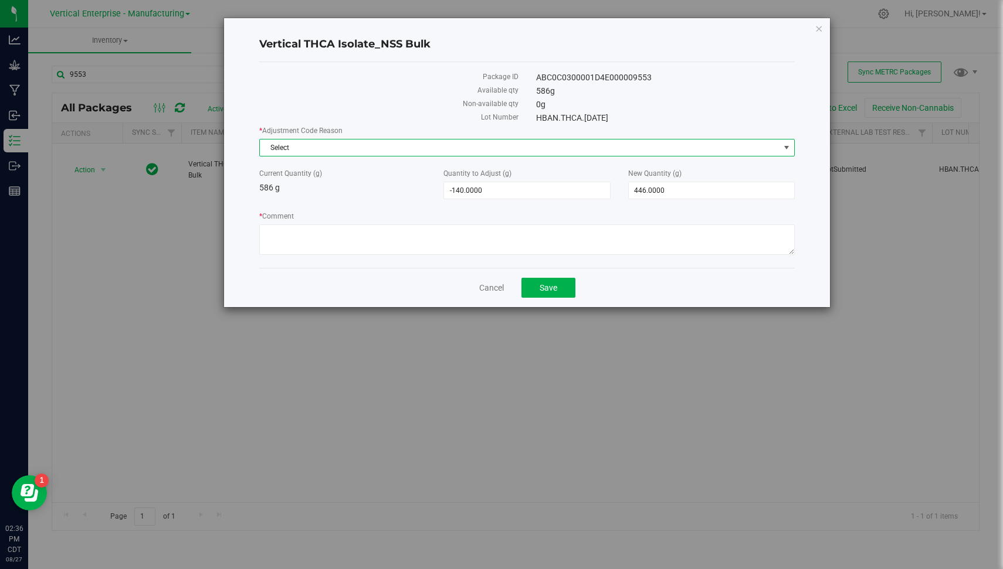
click at [461, 141] on span "Select" at bounding box center [520, 148] width 520 height 16
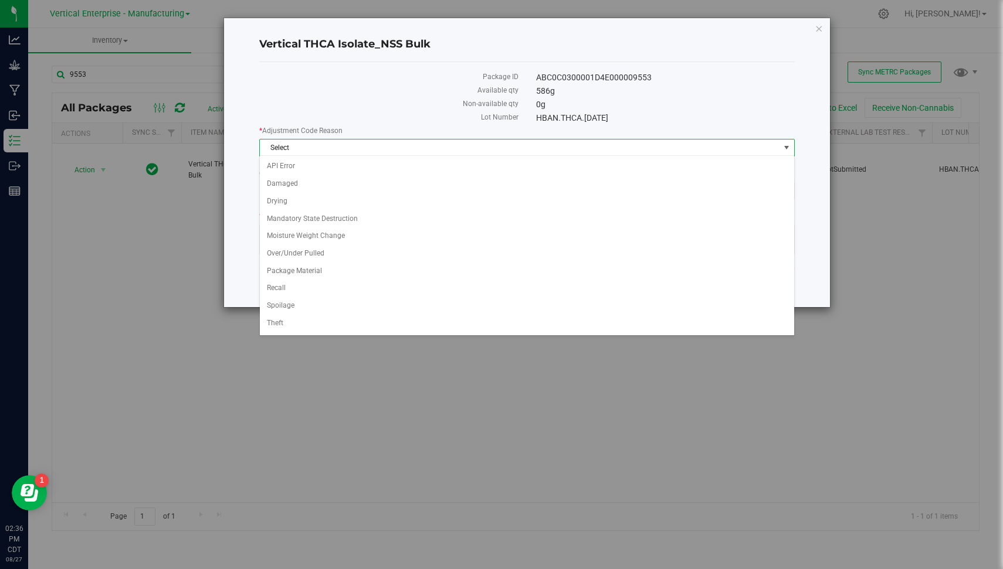
scroll to position [28, 0]
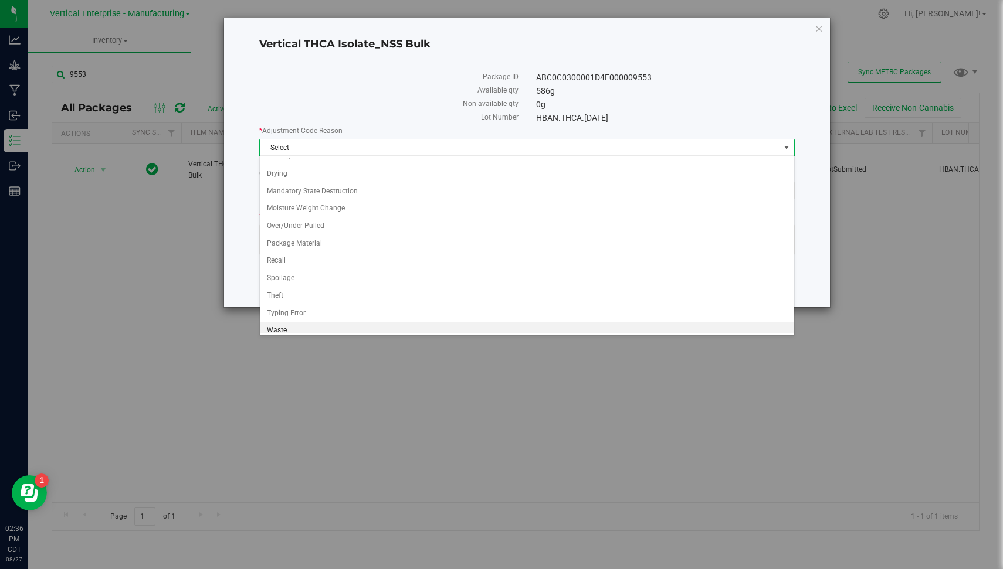
click at [542, 328] on li "Waste" at bounding box center [527, 331] width 535 height 18
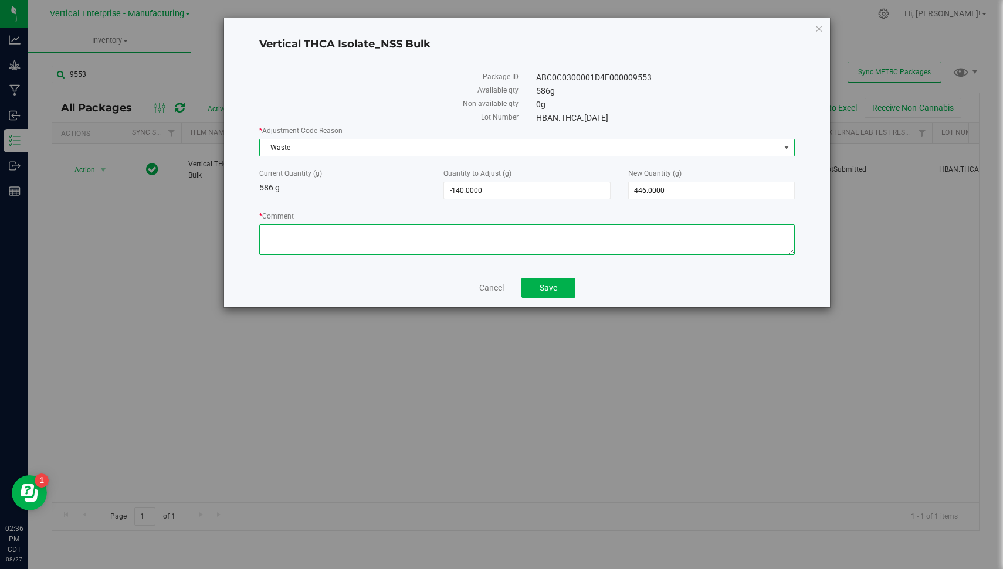
click at [480, 245] on textarea "* Comment" at bounding box center [526, 240] width 535 height 30
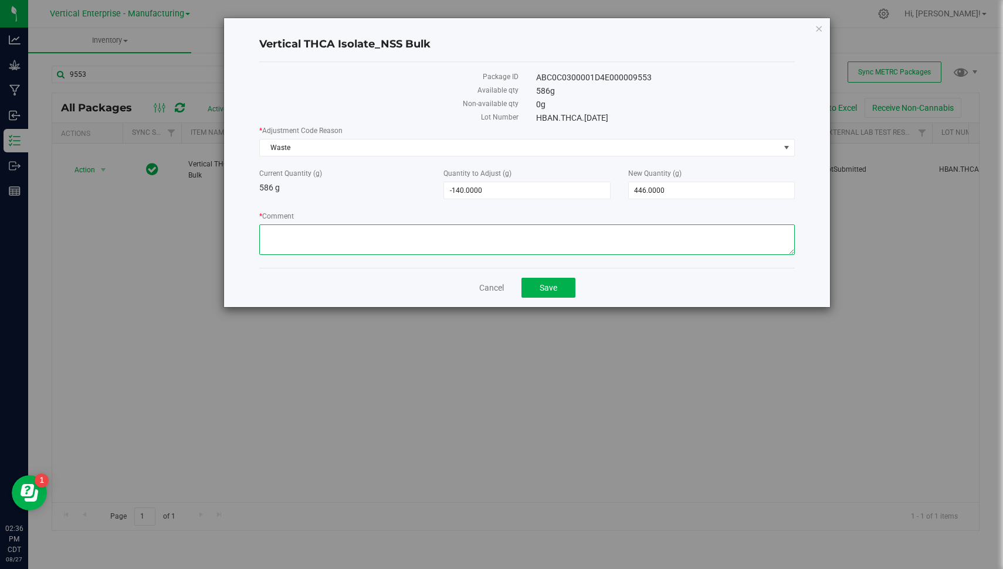
paste textarea "Unusable ([due to aging]/[degraded in manufacturing process]) material/byproduc…"
click at [340, 228] on textarea "* Comment" at bounding box center [526, 240] width 535 height 30
click at [461, 230] on textarea "* Comment" at bounding box center [526, 240] width 535 height 30
type textarea "Unusable due to aging degraded in manufacturing process material/byproduct grou…"
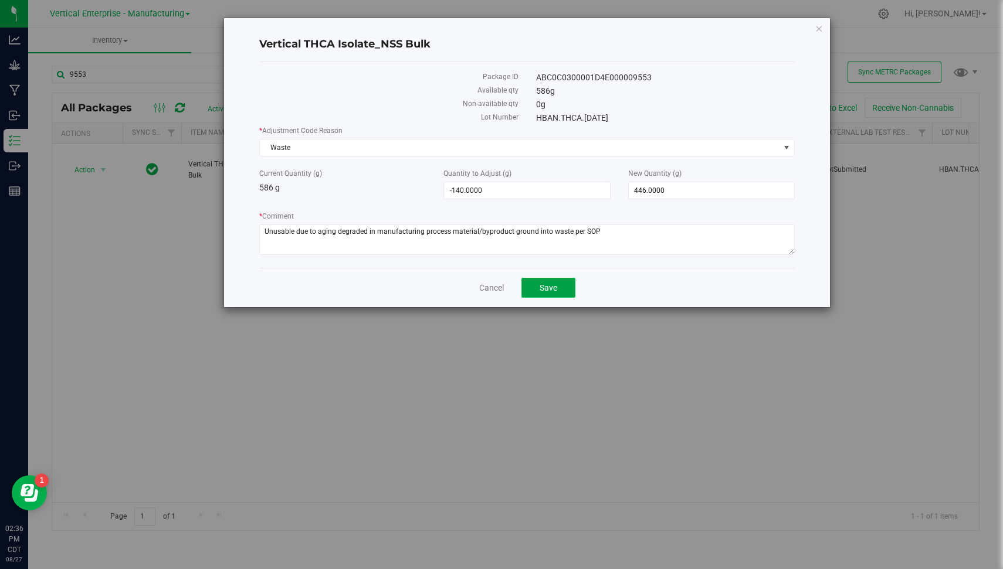
click at [540, 286] on span "Save" at bounding box center [548, 287] width 18 height 9
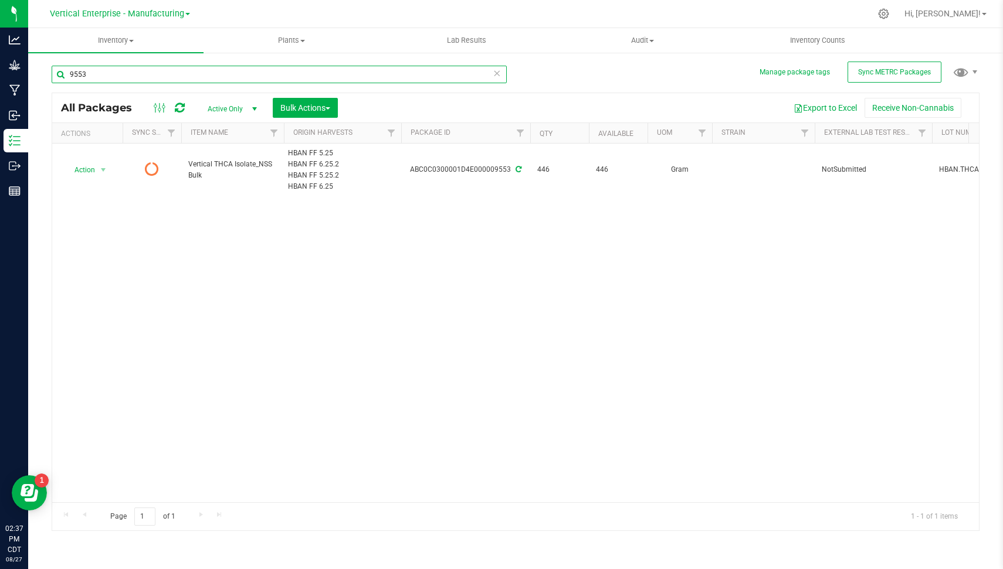
click at [273, 76] on input "9553" at bounding box center [279, 75] width 455 height 18
type input "10118"
click at [318, 104] on span "Bulk Actions" at bounding box center [305, 107] width 50 height 9
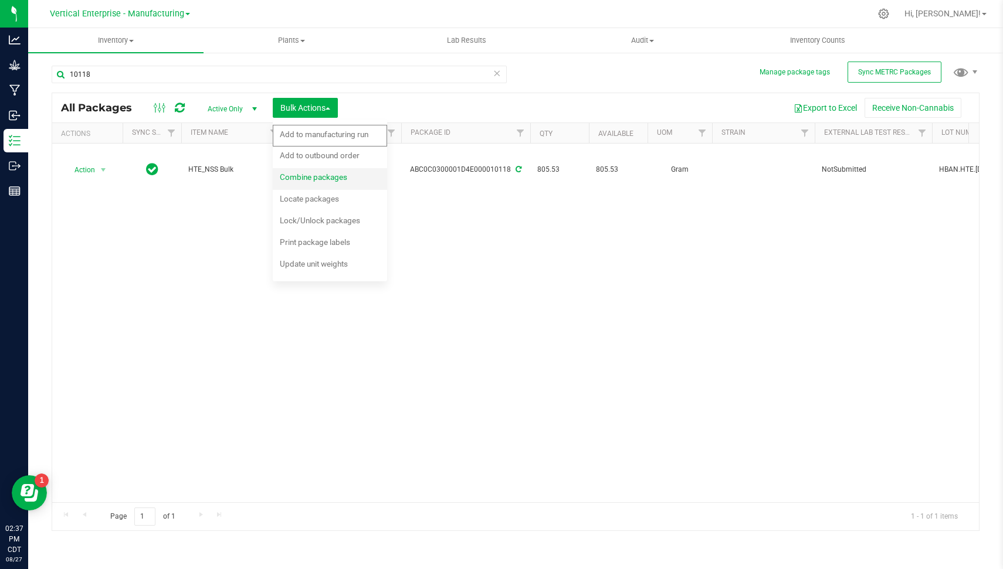
click at [338, 171] on div "Combine packages" at bounding box center [321, 178] width 83 height 19
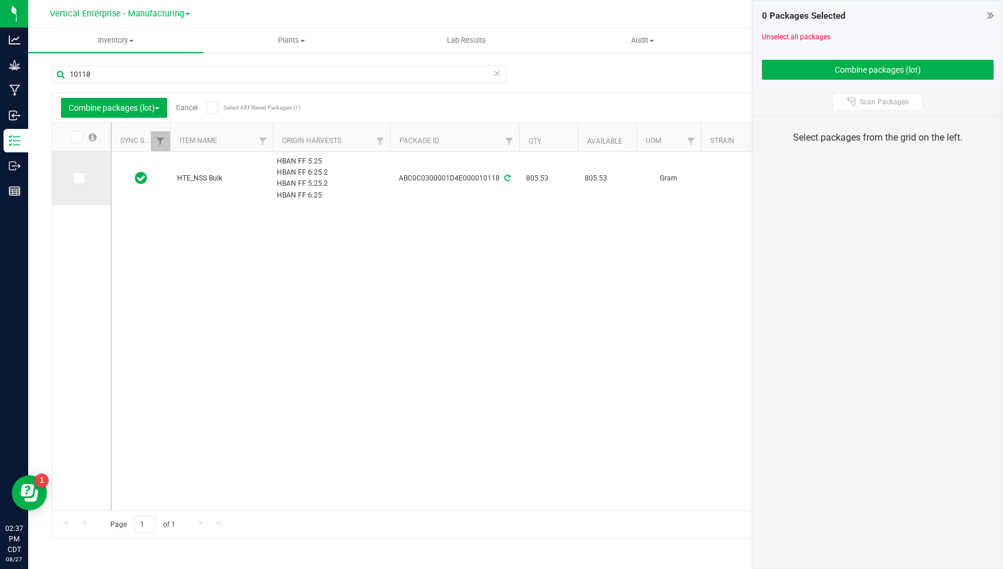
click at [79, 178] on icon at bounding box center [78, 178] width 8 height 0
click at [0, 0] on input "checkbox" at bounding box center [0, 0] width 0 height 0
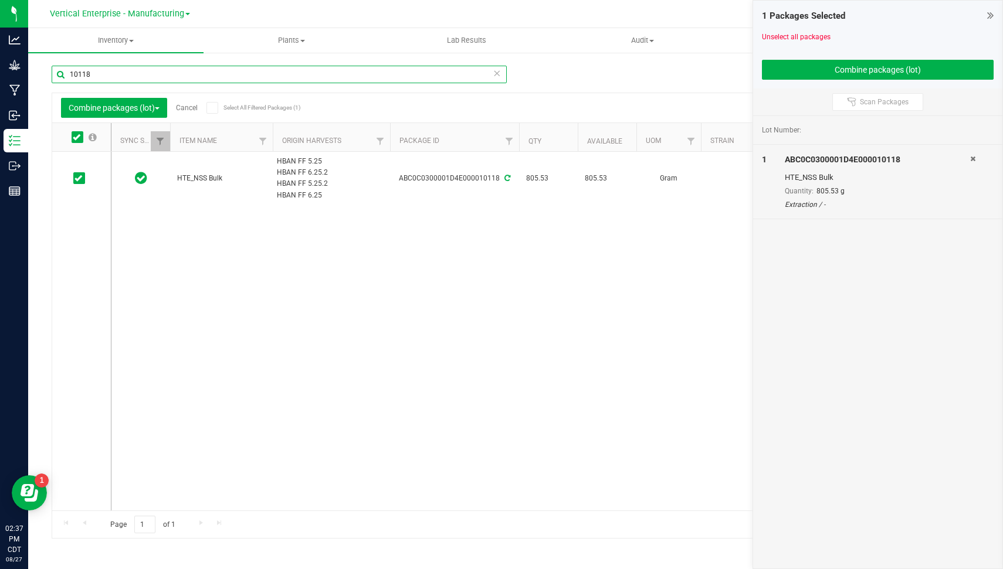
click at [148, 66] on input "10118" at bounding box center [279, 75] width 455 height 18
type input "10162"
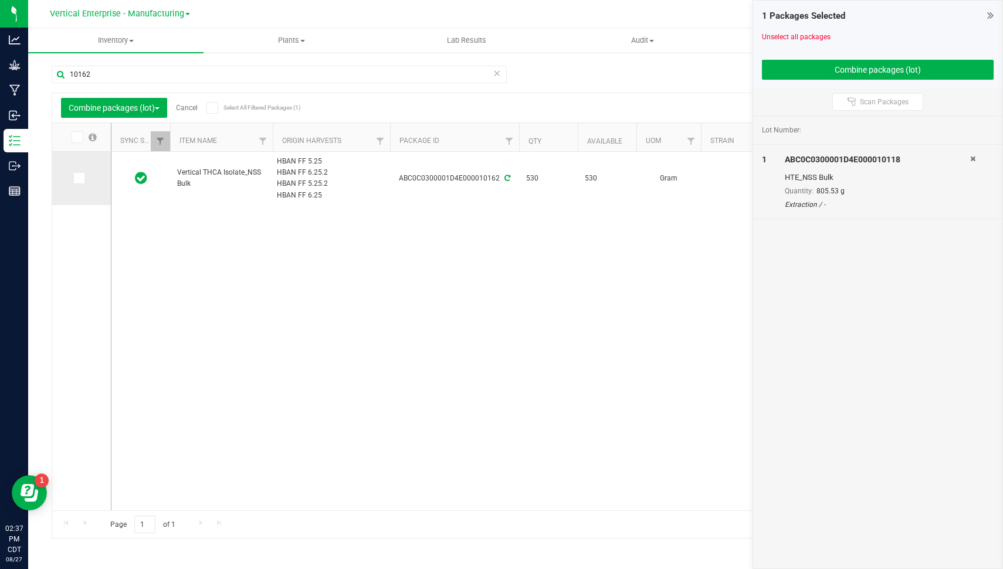
click at [69, 177] on td at bounding box center [81, 178] width 59 height 53
click at [76, 178] on icon at bounding box center [78, 178] width 8 height 0
click at [0, 0] on input "checkbox" at bounding box center [0, 0] width 0 height 0
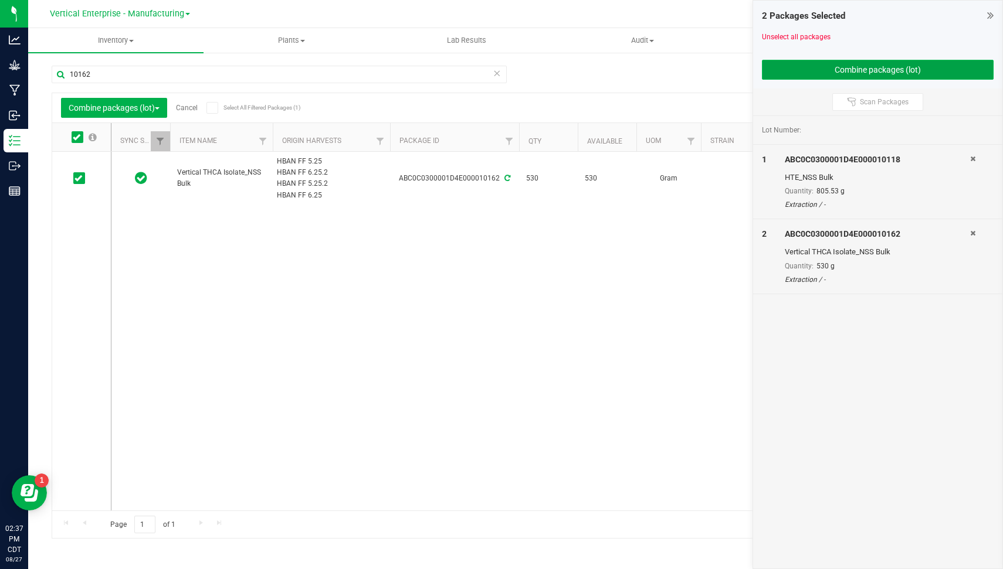
click at [796, 72] on button "Combine packages (lot)" at bounding box center [878, 70] width 232 height 20
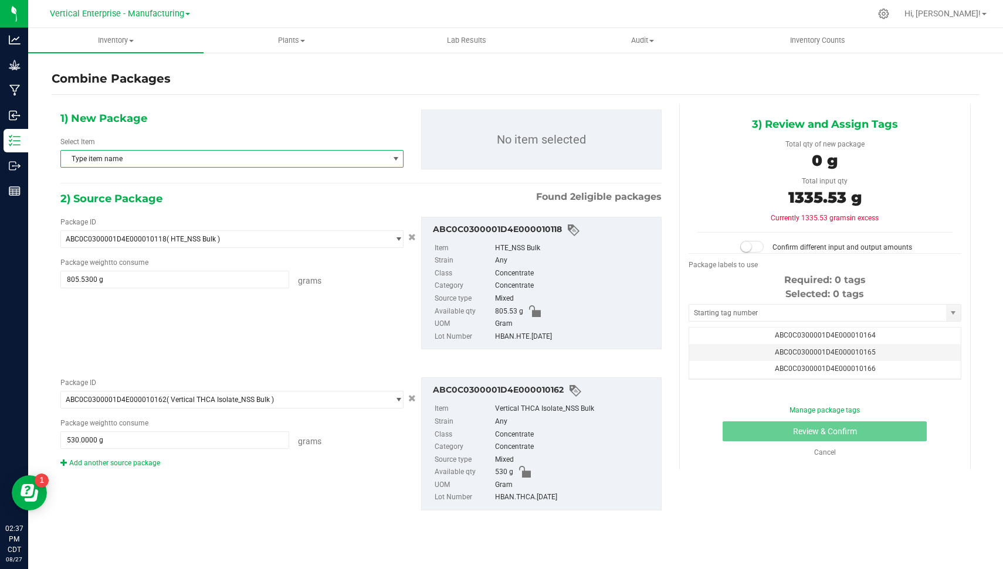
click at [382, 156] on span "Type item name" at bounding box center [224, 159] width 327 height 16
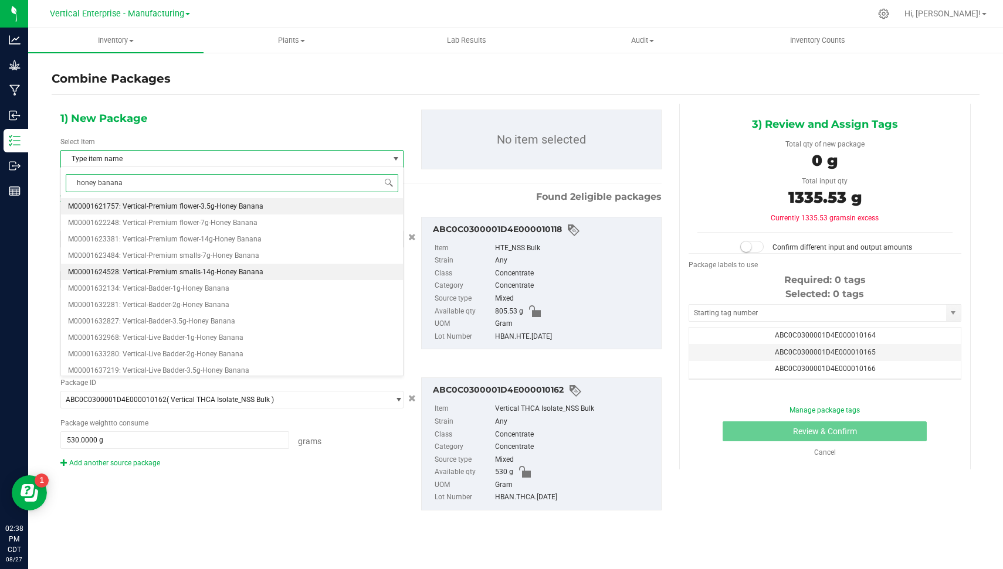
drag, startPoint x: 392, startPoint y: 223, endPoint x: 386, endPoint y: 270, distance: 47.3
click at [386, 198] on ul "M00001621757: Vertical-Premium flower-3.5g-Honey Banana M00001622248: Vertical-…" at bounding box center [232, 198] width 342 height 0
click at [299, 179] on input "honey banana" at bounding box center [232, 183] width 332 height 18
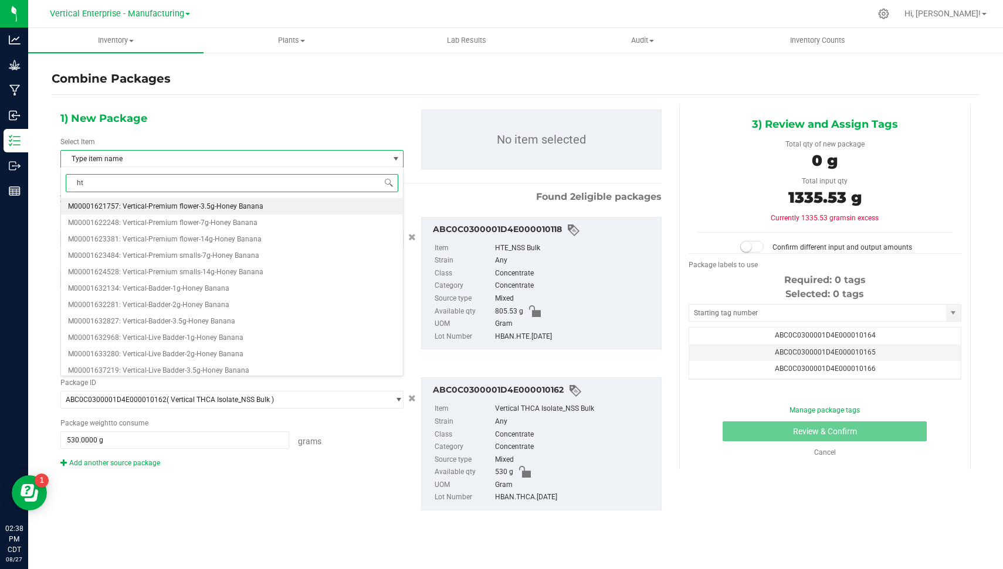
type input "hte"
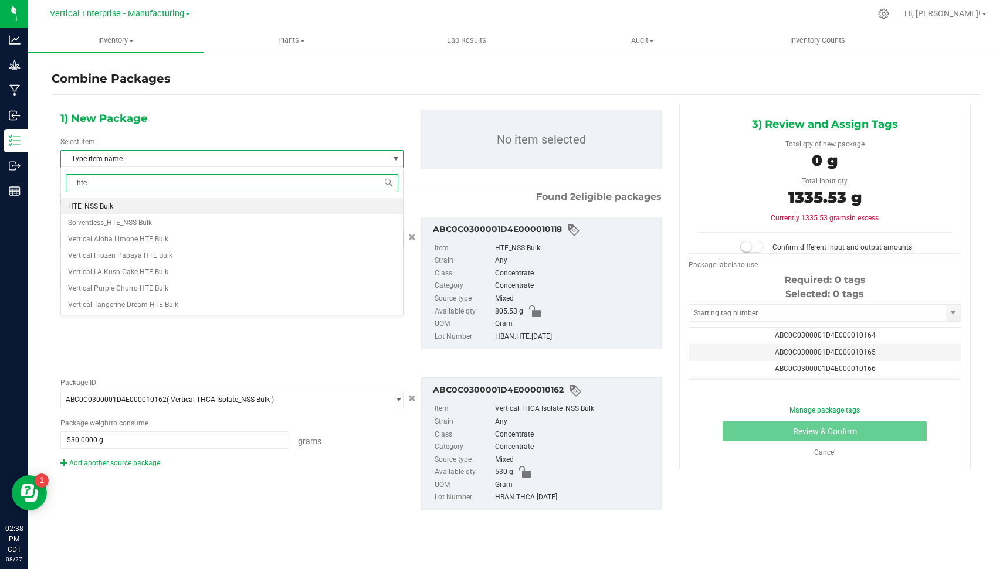
click at [201, 202] on li "HTE_NSS Bulk" at bounding box center [232, 206] width 342 height 16
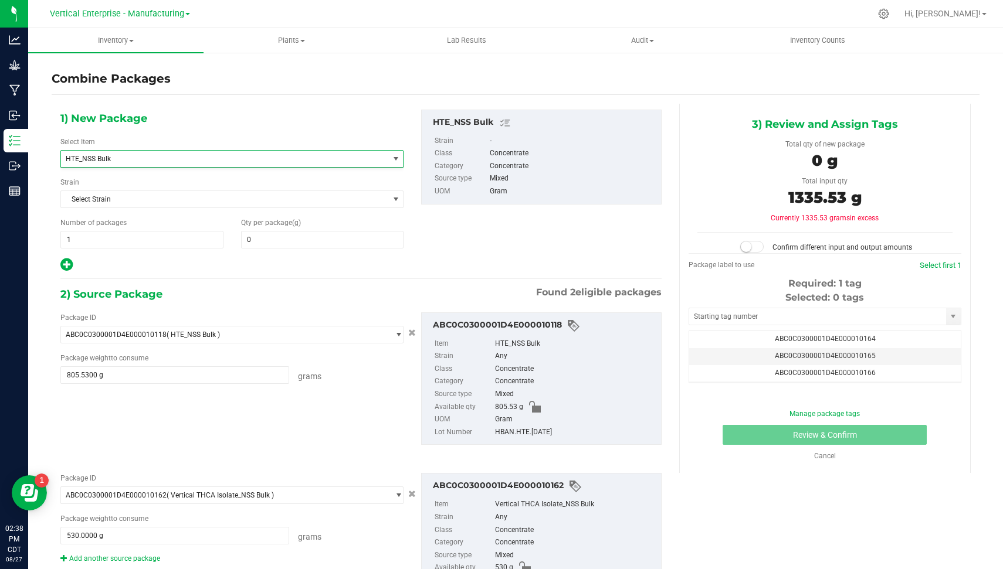
scroll to position [263, 0]
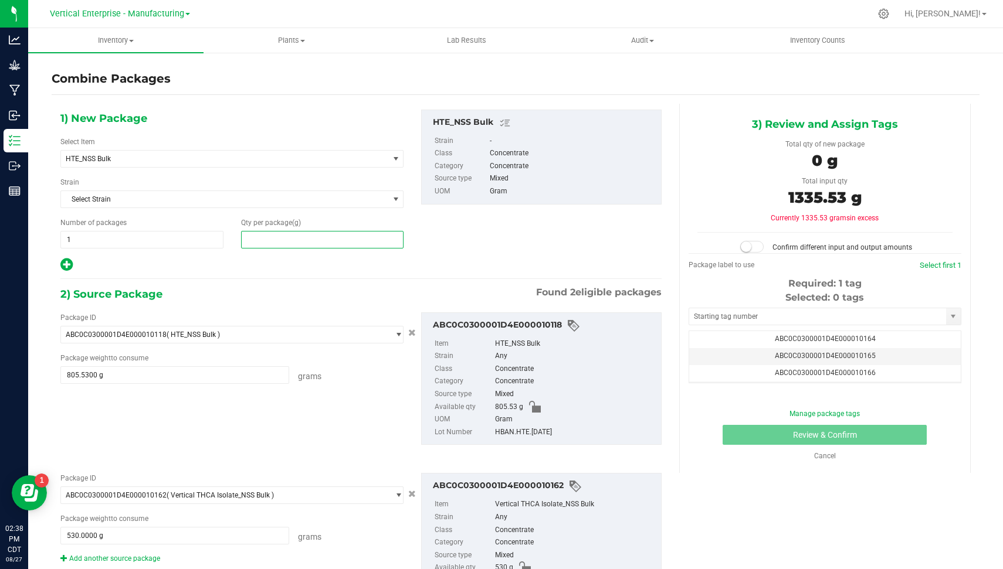
click at [310, 235] on span at bounding box center [322, 240] width 163 height 18
type input "1335.53"
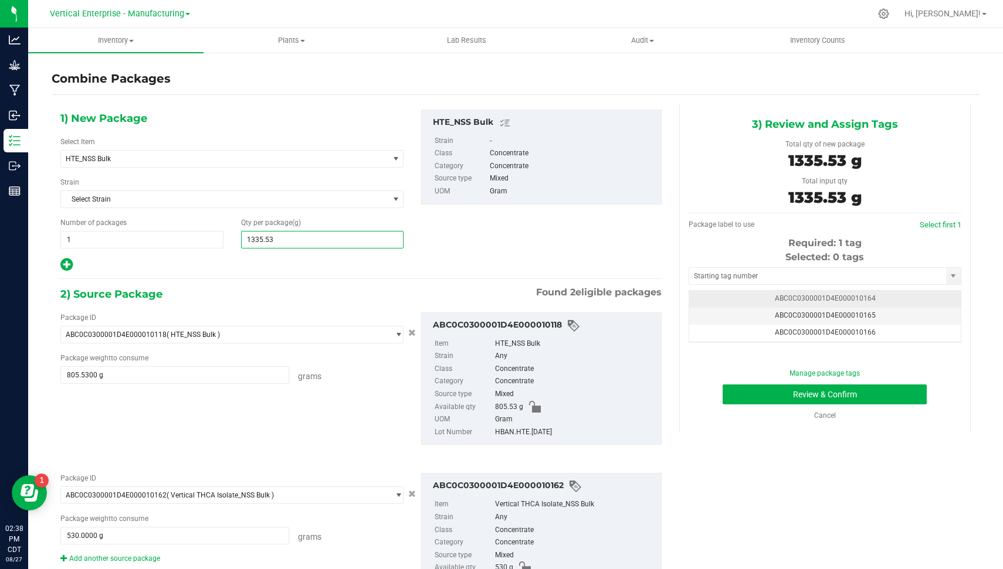
type input "1,336"
click at [832, 303] on td "ABC0C0300001D4E000010164" at bounding box center [825, 299] width 272 height 17
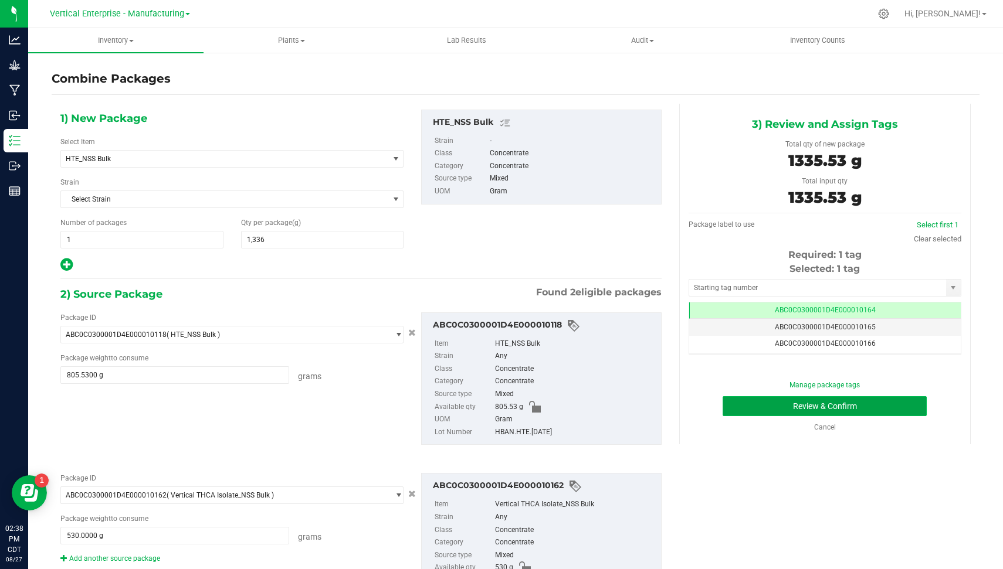
click at [900, 405] on button "Review & Confirm" at bounding box center [824, 406] width 204 height 20
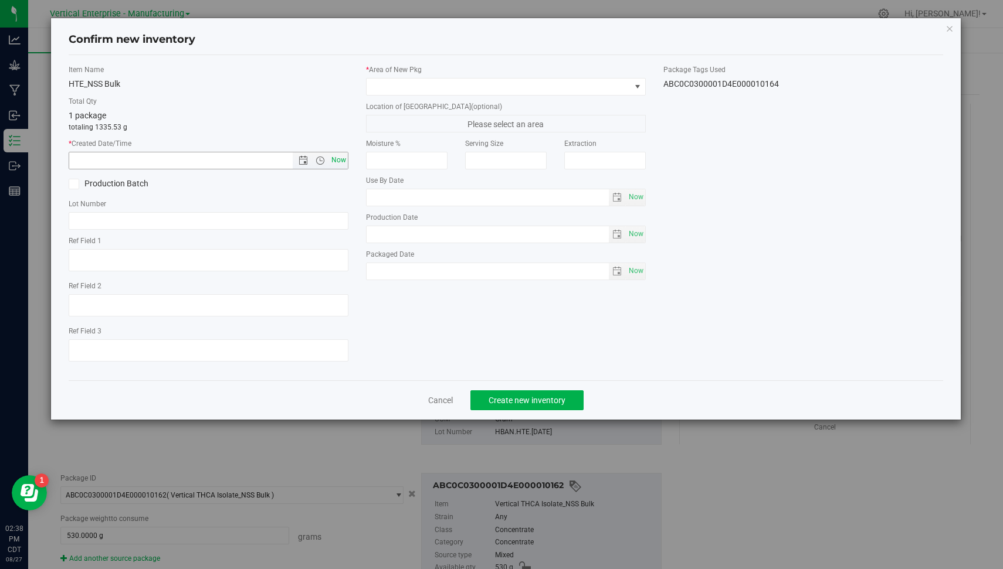
click at [344, 160] on span "Now" at bounding box center [339, 160] width 20 height 17
type input "[DATE] 2:38 PM"
click at [76, 184] on icon at bounding box center [74, 184] width 8 height 0
click at [0, 0] on input "Production Batch" at bounding box center [0, 0] width 0 height 0
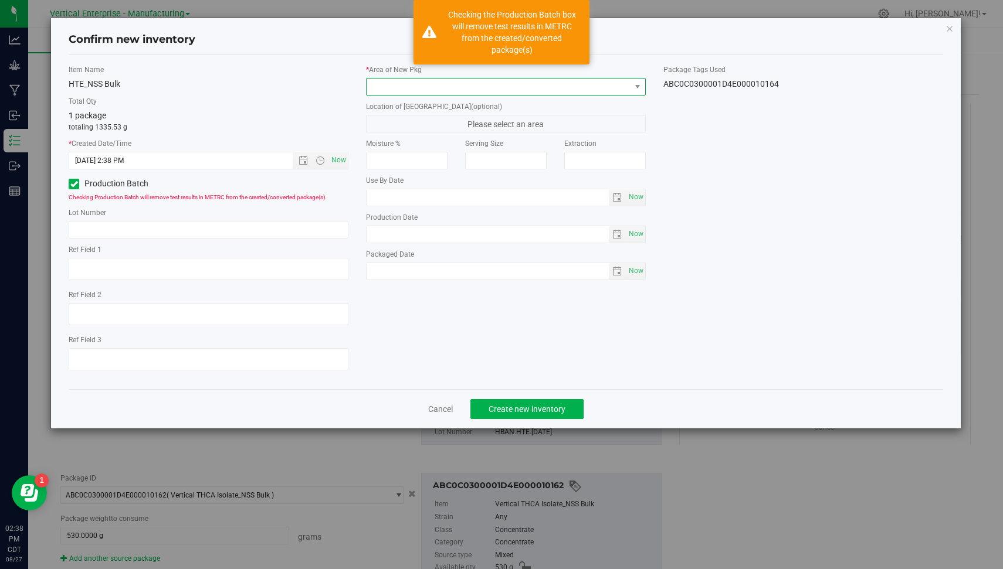
click at [449, 80] on span at bounding box center [499, 87] width 264 height 16
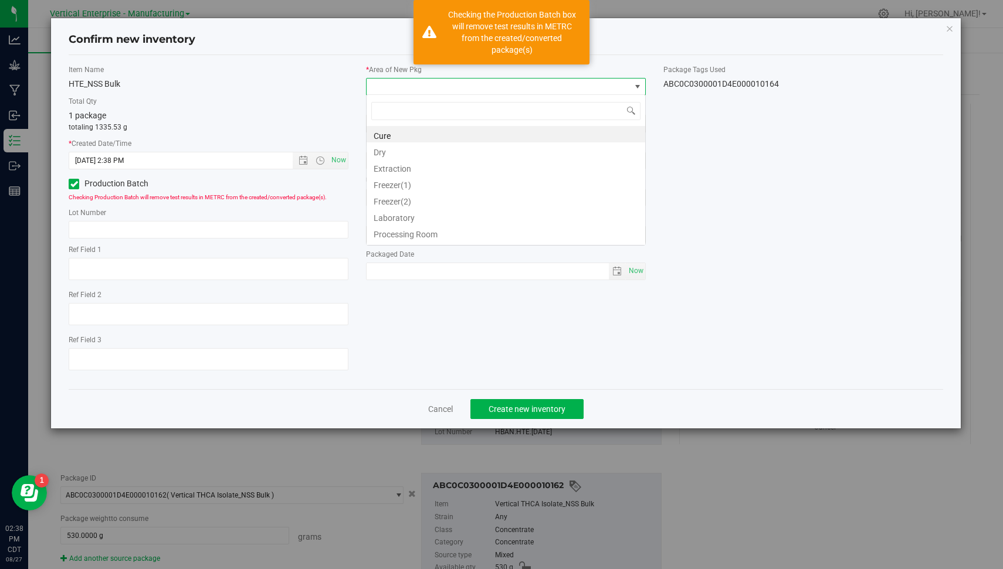
scroll to position [58623, 58361]
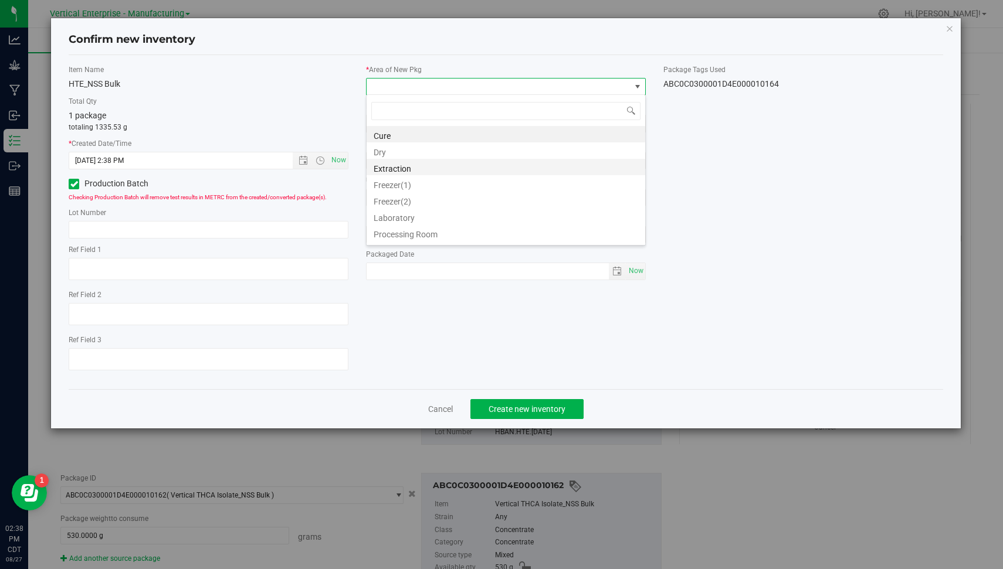
click at [459, 170] on li "Extraction" at bounding box center [506, 167] width 279 height 16
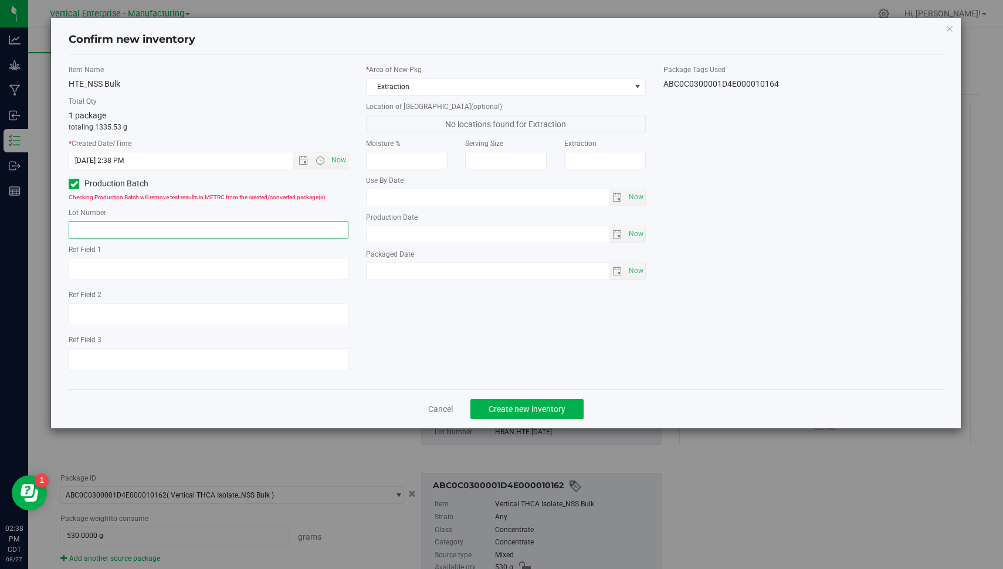
click at [146, 223] on input "text" at bounding box center [209, 230] width 280 height 18
type input "HBAN.HTE.THCA.[DATE]"
click at [523, 398] on div "Cancel Create new inventory" at bounding box center [506, 408] width 874 height 39
drag, startPoint x: 523, startPoint y: 398, endPoint x: 517, endPoint y: 403, distance: 8.3
click at [517, 405] on span "Create new inventory" at bounding box center [526, 409] width 77 height 9
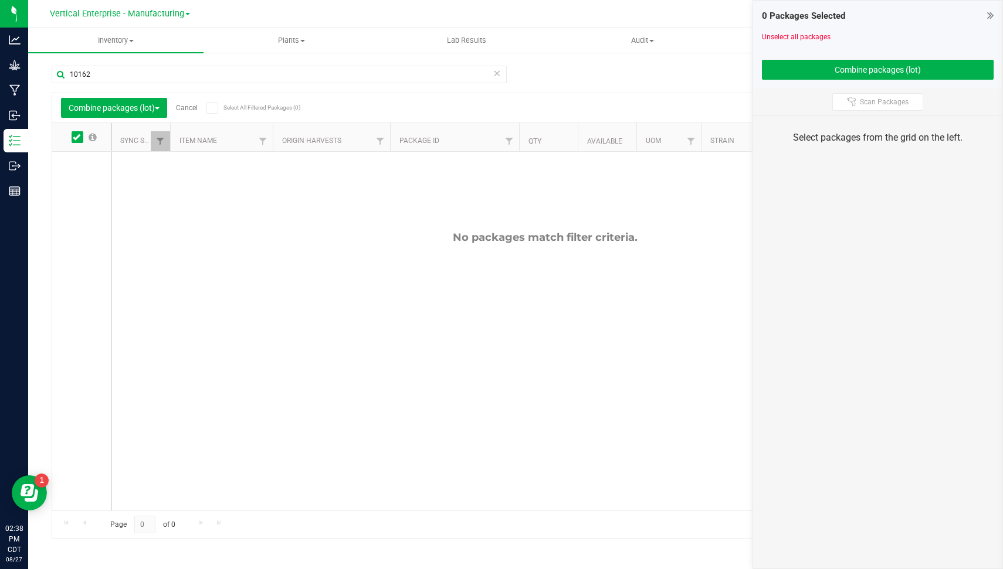
click at [186, 101] on div "Combine packages (lot) Cancel Select All Filtered Packages (0)" at bounding box center [171, 108] width 221 height 20
click at [186, 104] on link "Cancel" at bounding box center [187, 108] width 22 height 8
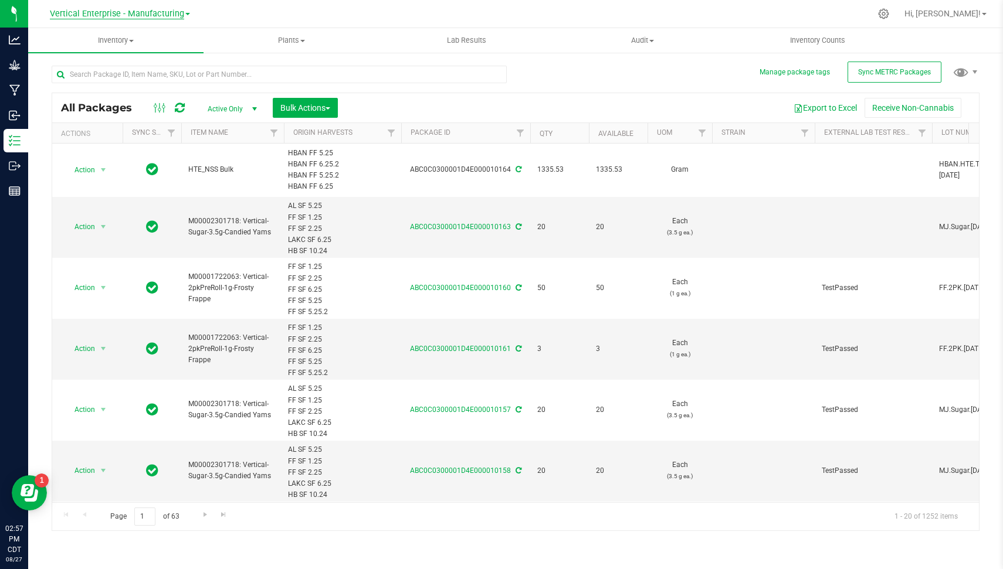
click at [141, 13] on span "Vertical Enterprise - Manufacturing" at bounding box center [117, 14] width 134 height 11
click at [139, 38] on link "Vertical Enterprise - Cultivation" at bounding box center [119, 41] width 171 height 16
